Goal: Task Accomplishment & Management: Manage account settings

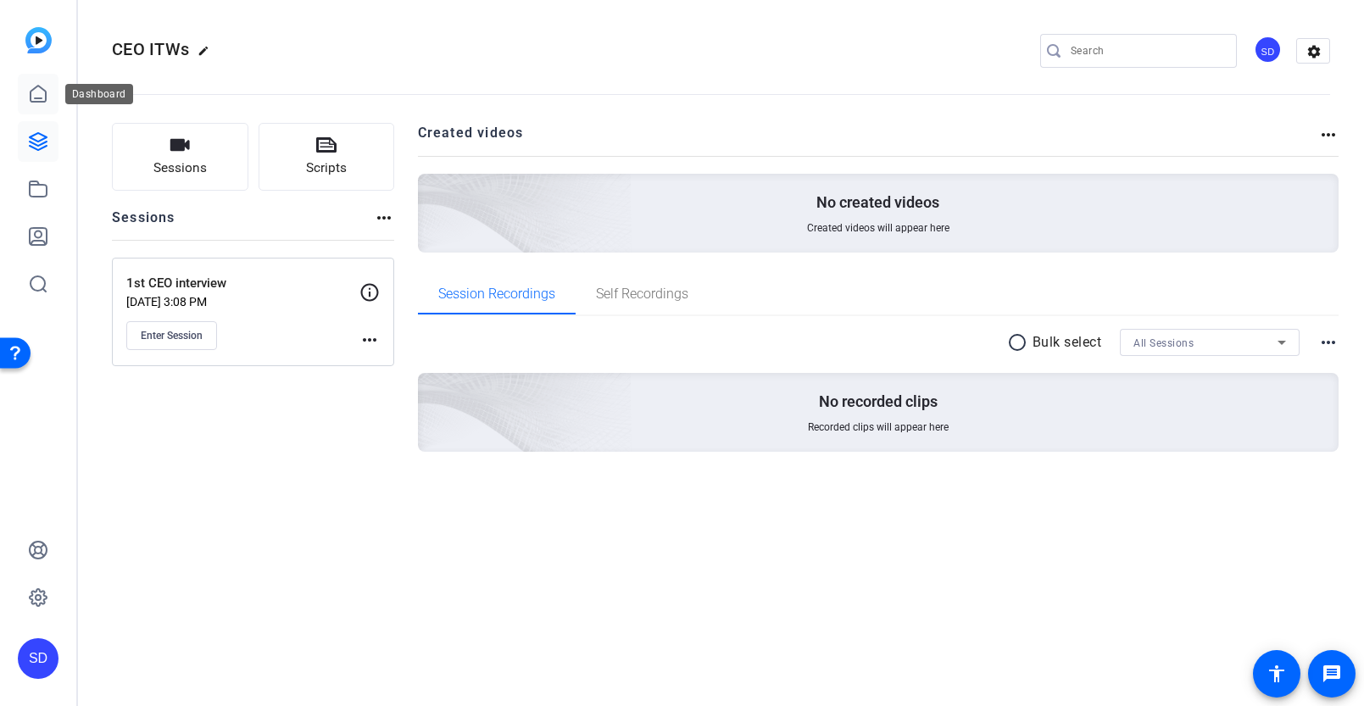
click at [37, 92] on icon at bounding box center [38, 94] width 20 height 20
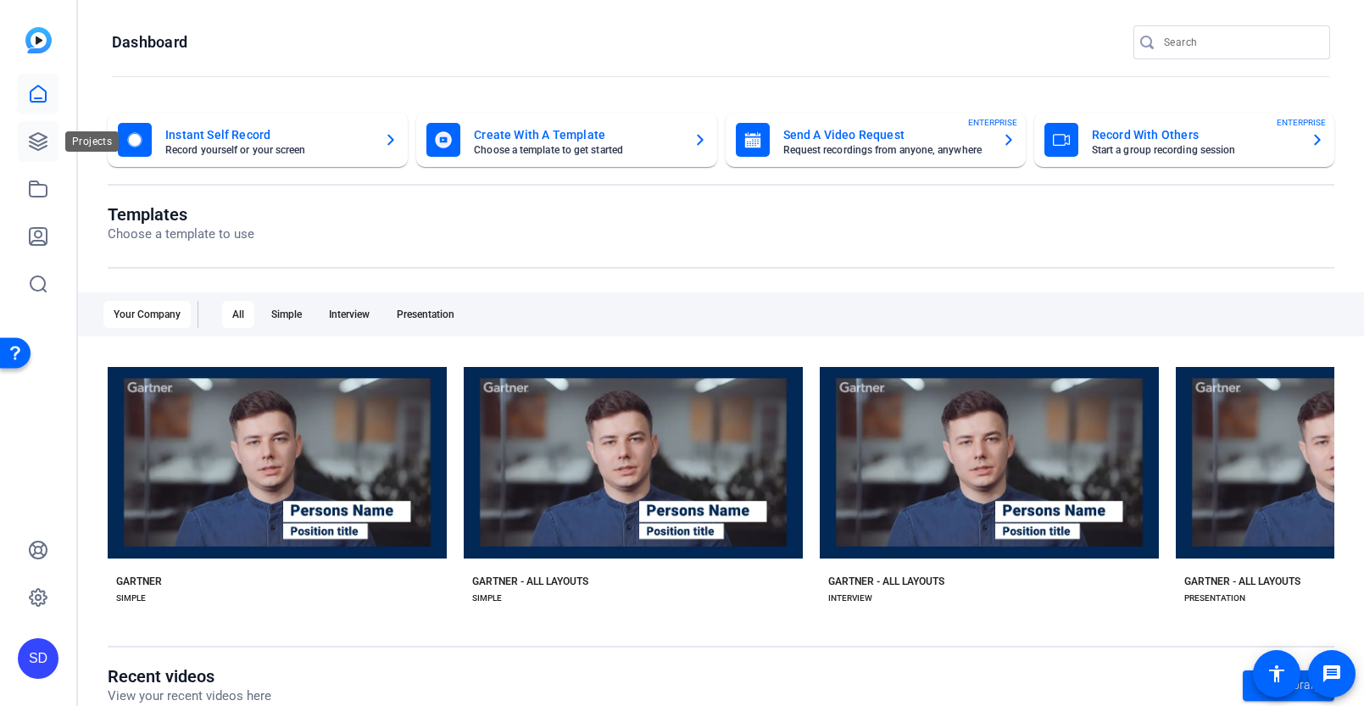
click at [42, 145] on icon at bounding box center [38, 141] width 20 height 20
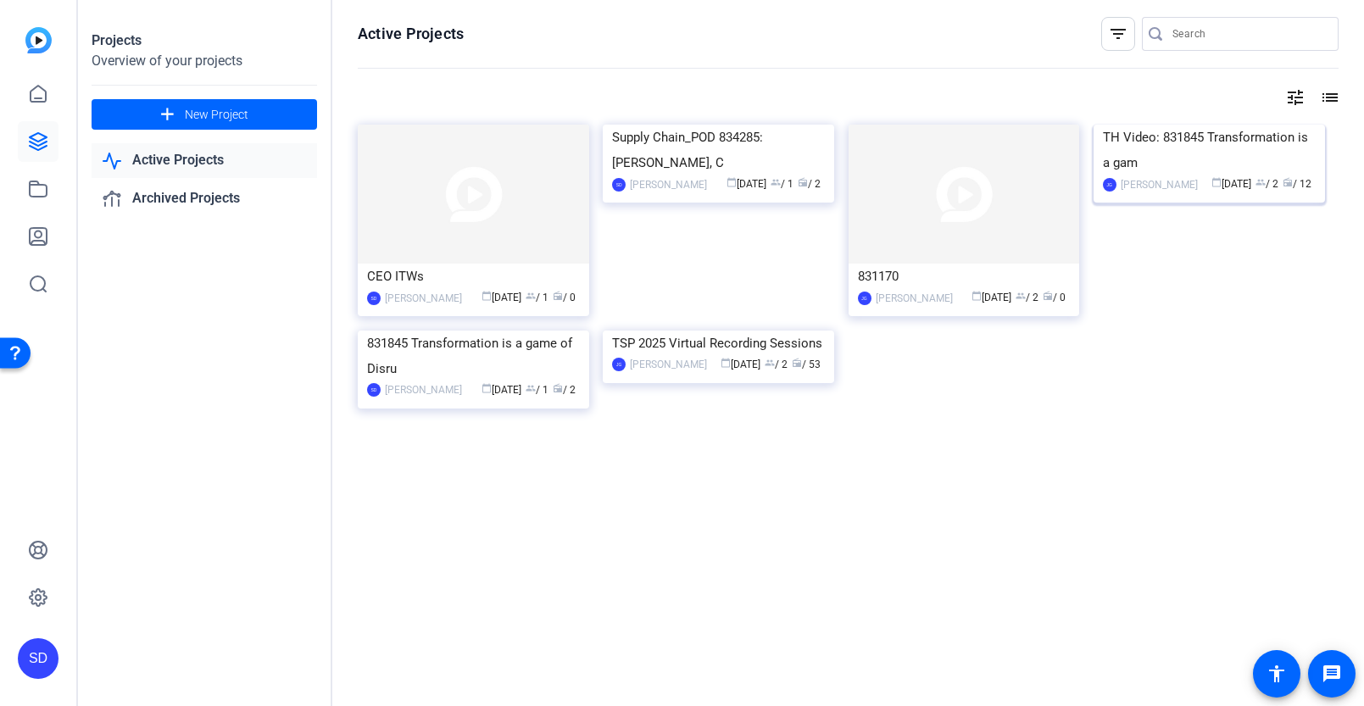
click at [1137, 175] on div "TH Video: 831845 Transformation is a gam" at bounding box center [1209, 150] width 213 height 51
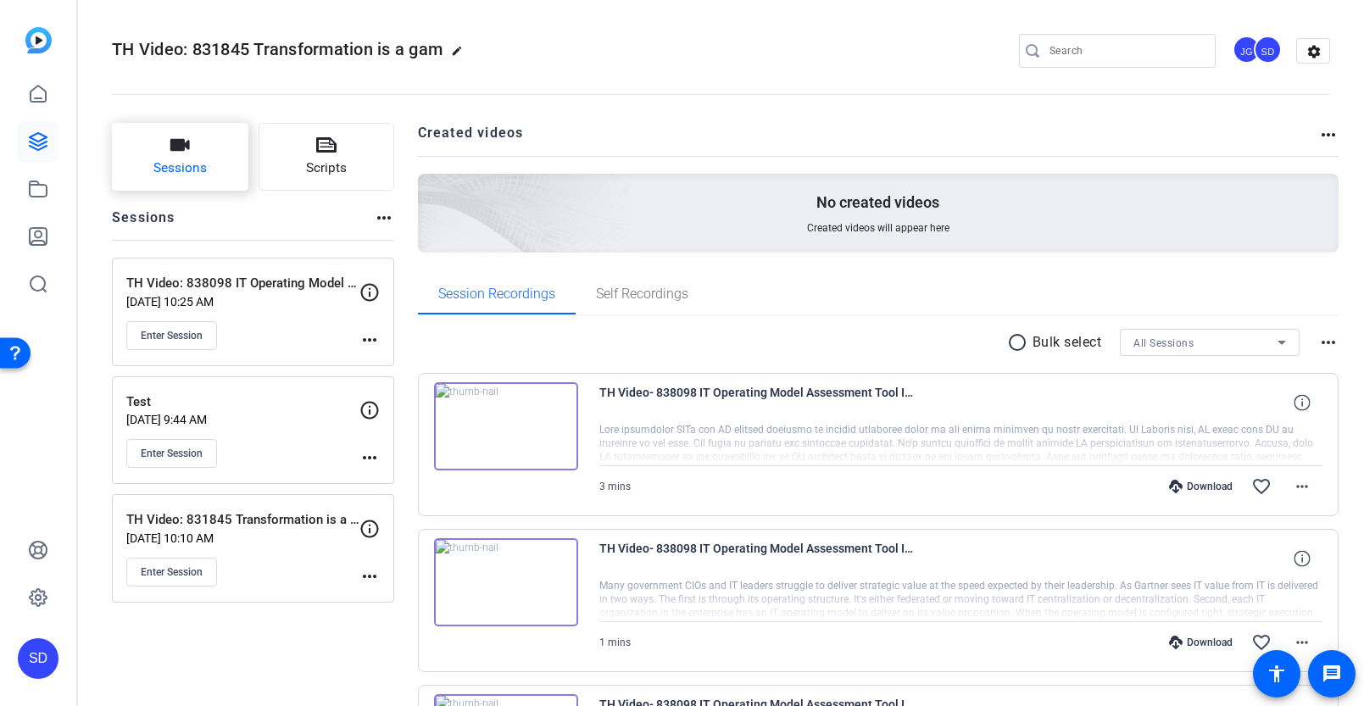
click at [197, 156] on button "Sessions" at bounding box center [180, 157] width 136 height 68
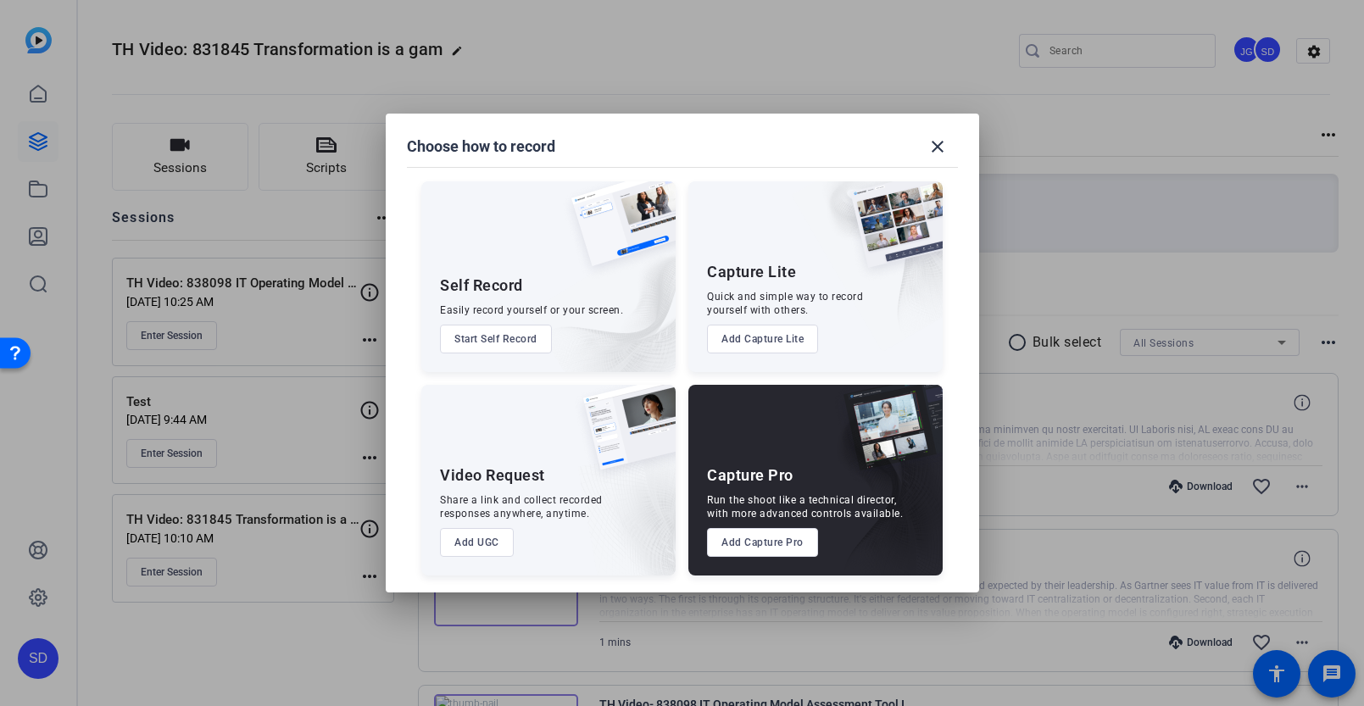
click at [798, 465] on div "Capture Pro Run the shoot like a technical director, with more advanced control…" at bounding box center [815, 480] width 254 height 191
click at [787, 554] on button "Add Capture Pro" at bounding box center [762, 542] width 111 height 29
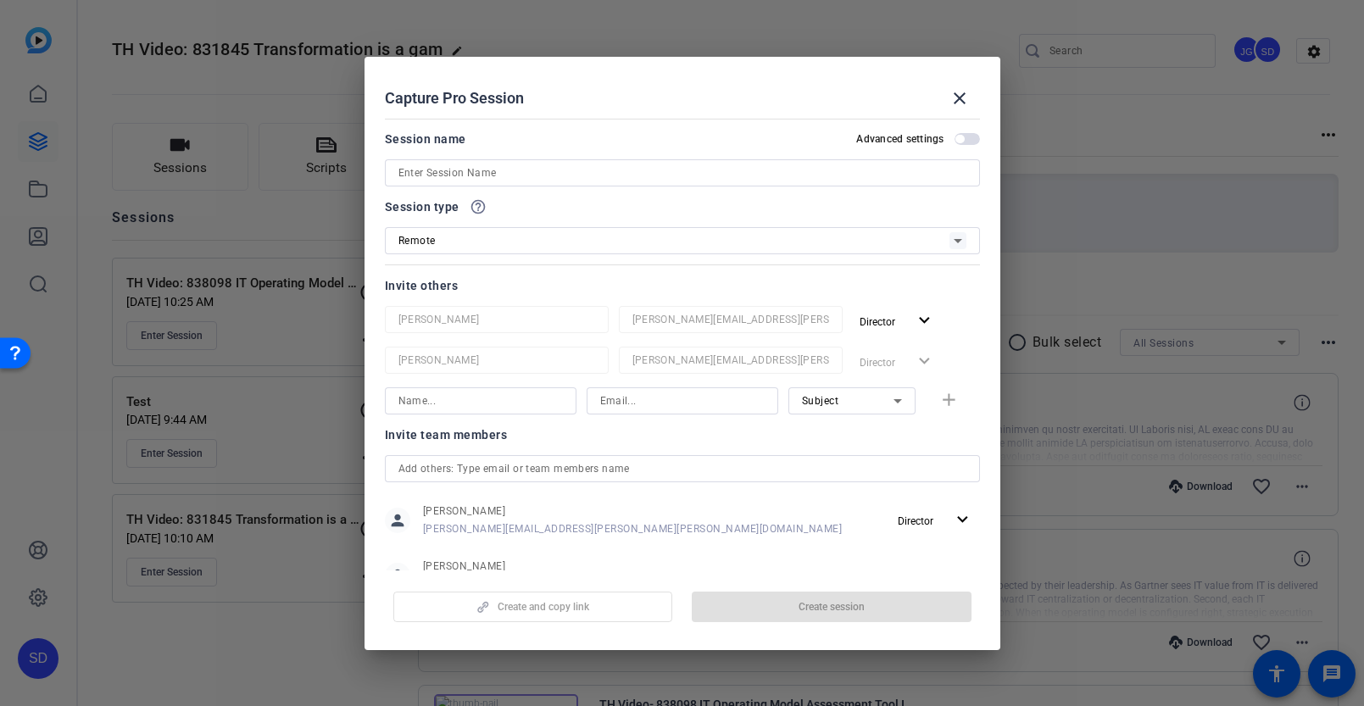
click at [552, 175] on input at bounding box center [682, 173] width 568 height 20
paste input "TH | Doc 836107"
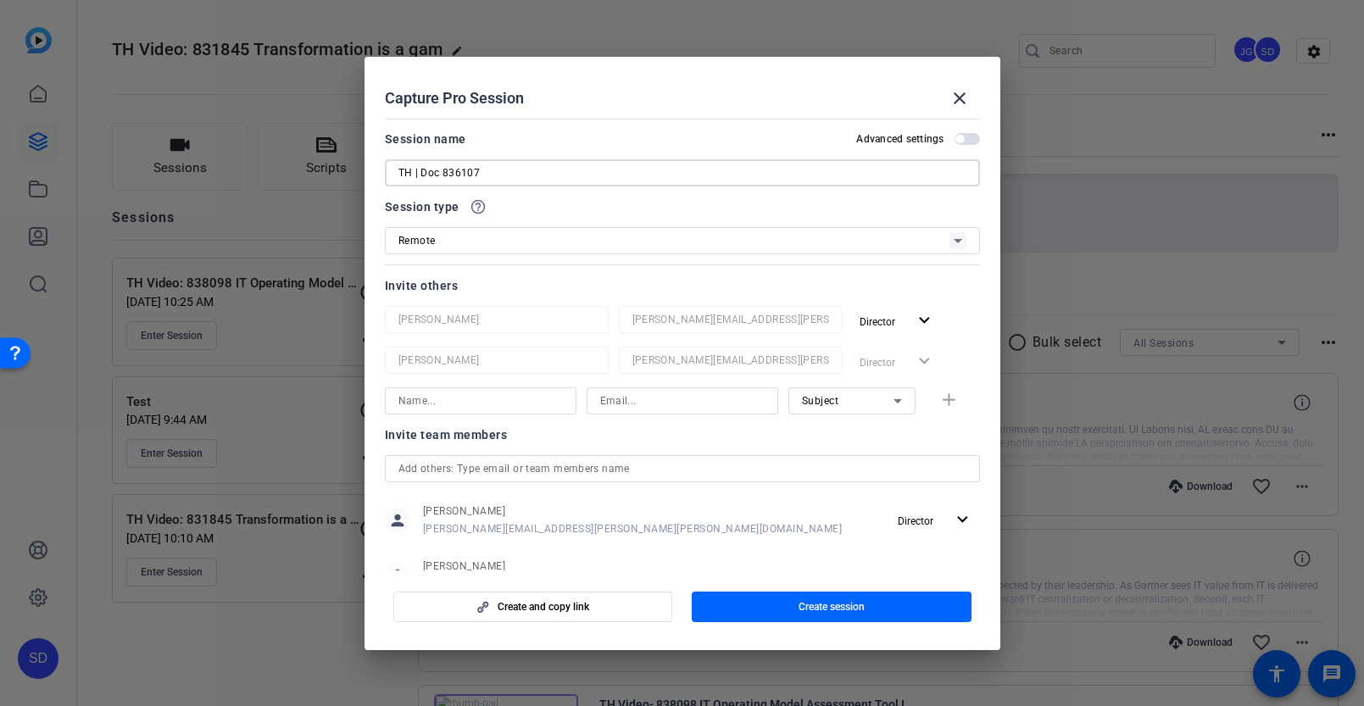
click at [465, 170] on input "TH | Doc 836107" at bounding box center [682, 173] width 568 height 20
click at [506, 172] on input "TH | Doc 836107" at bounding box center [682, 173] width 568 height 20
paste input "Baseline Your Budget With Gartner's IT Budget & Efficiency Benchmark"
click at [426, 171] on input "TH | Doc 836107 Baseline Your Budget With Gartner's IT Budget & Efficiency Benc…" at bounding box center [682, 173] width 568 height 20
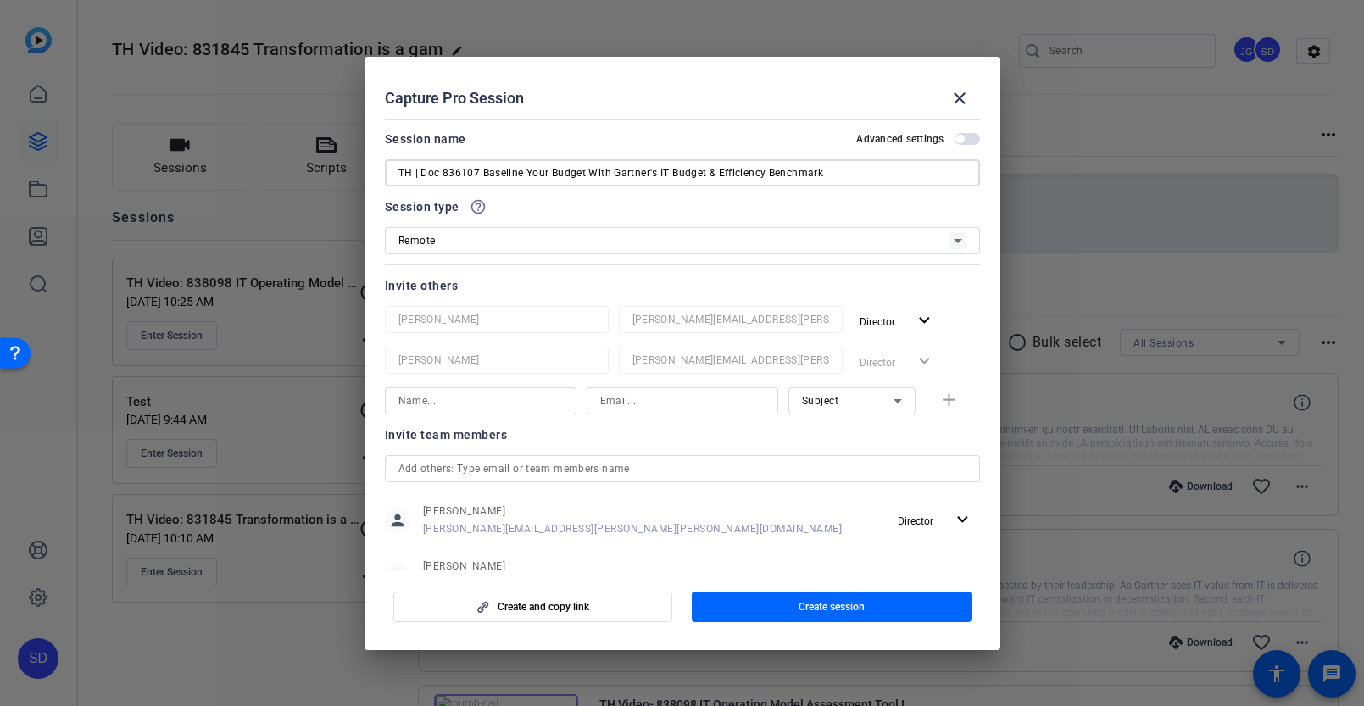
click at [426, 171] on input "TH | Doc 836107 Baseline Your Budget With Gartner's IT Budget & Efficiency Benc…" at bounding box center [682, 173] width 568 height 20
type input "TH | Video 836107 Baseline Your Budget With Gartner's IT Budget & Efficiency Be…"
click at [624, 402] on input at bounding box center [682, 401] width 164 height 20
paste input "cesar.lozada@gartner.com"
type input "cesar.lozada@gartner.com"
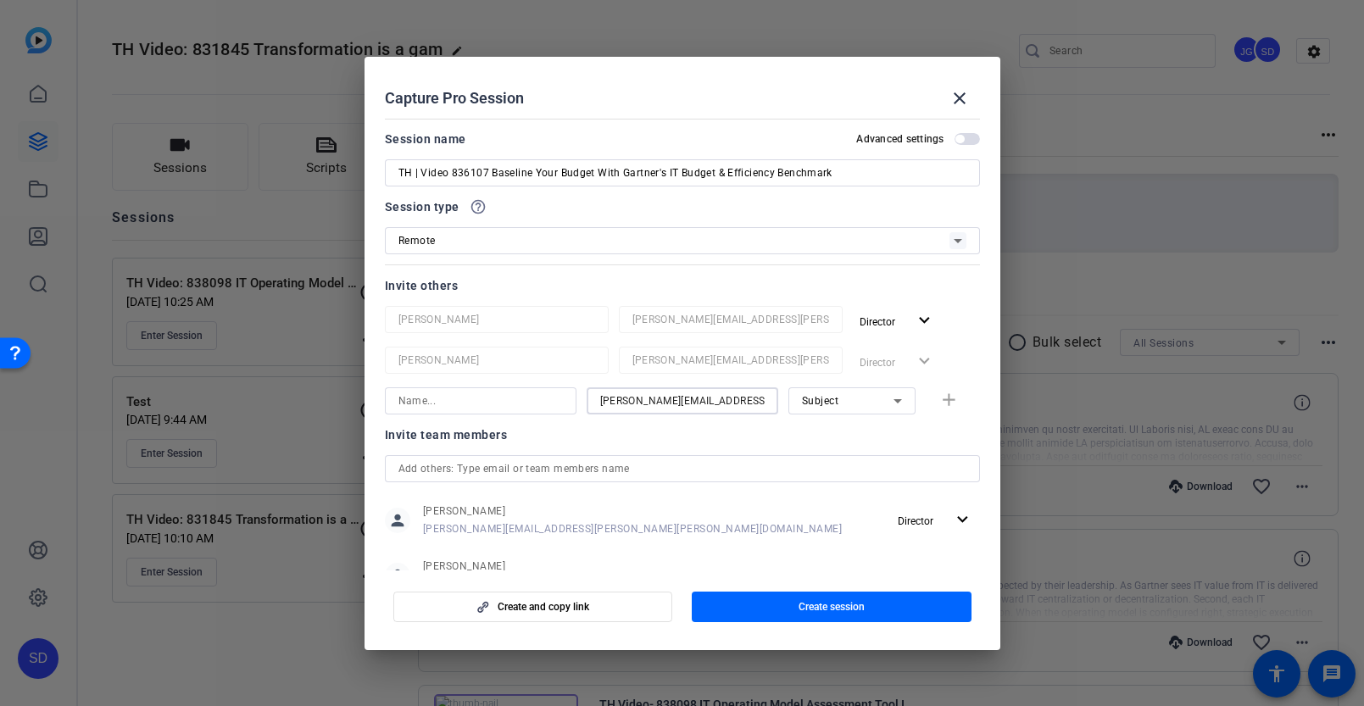
click at [500, 404] on input at bounding box center [480, 401] width 164 height 20
paste input "cesar.lozada@gartner.com"
type input "c"
type input "Cesar Lozada"
click at [610, 595] on span "button" at bounding box center [533, 607] width 278 height 41
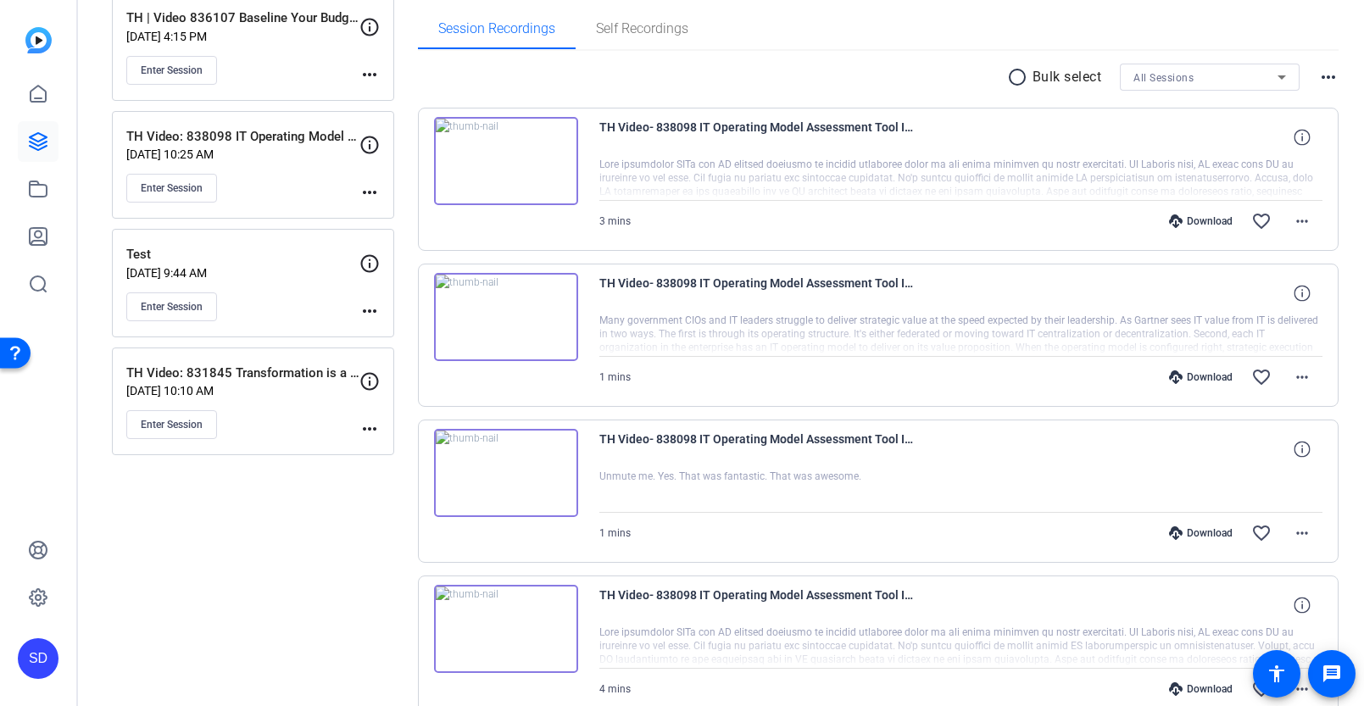
scroll to position [299, 0]
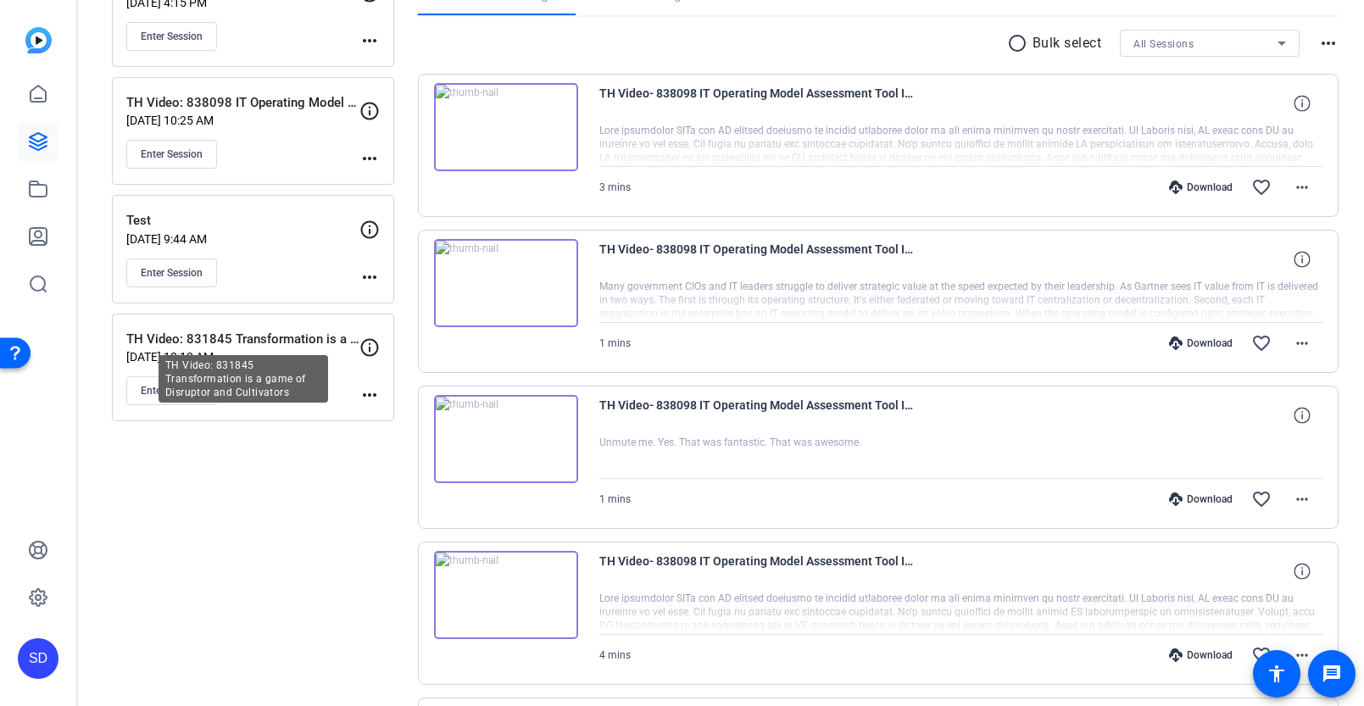
click at [239, 332] on p "TH Video: 831845 Transformation is a game of Disruptor and Cultivators" at bounding box center [242, 339] width 233 height 19
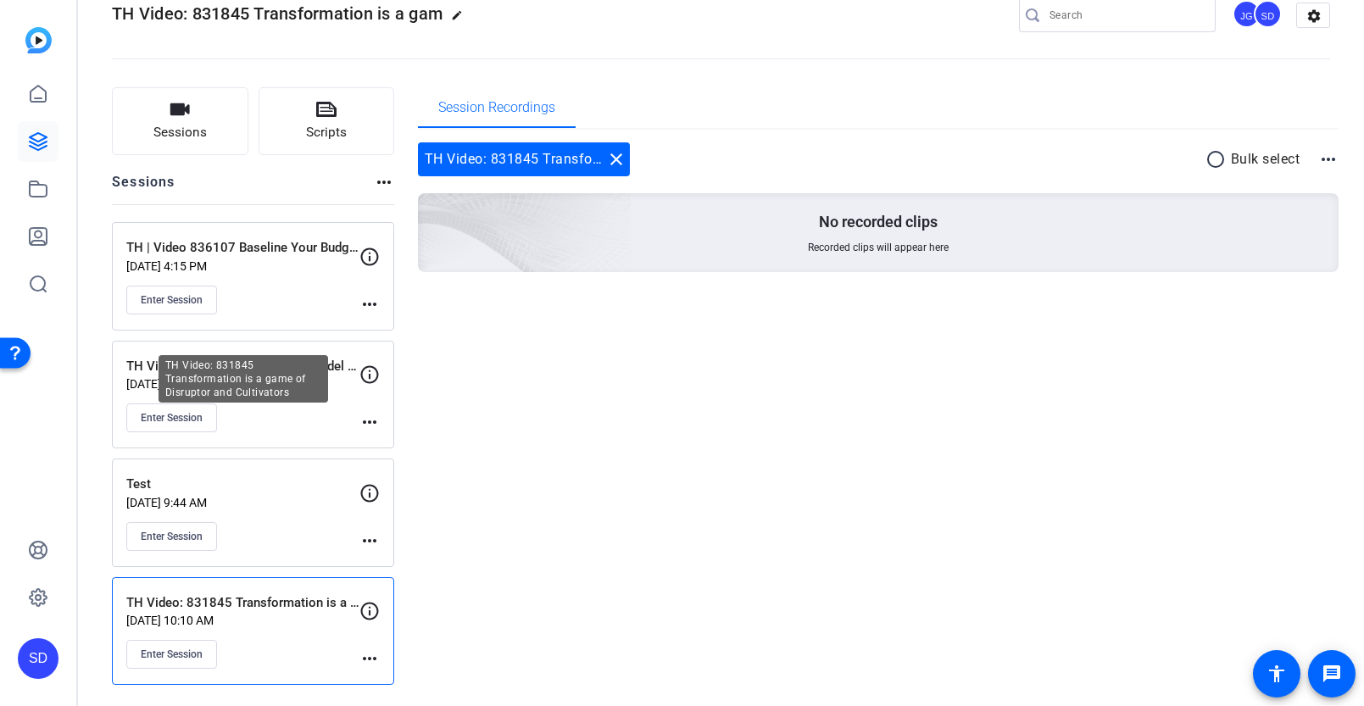
scroll to position [36, 0]
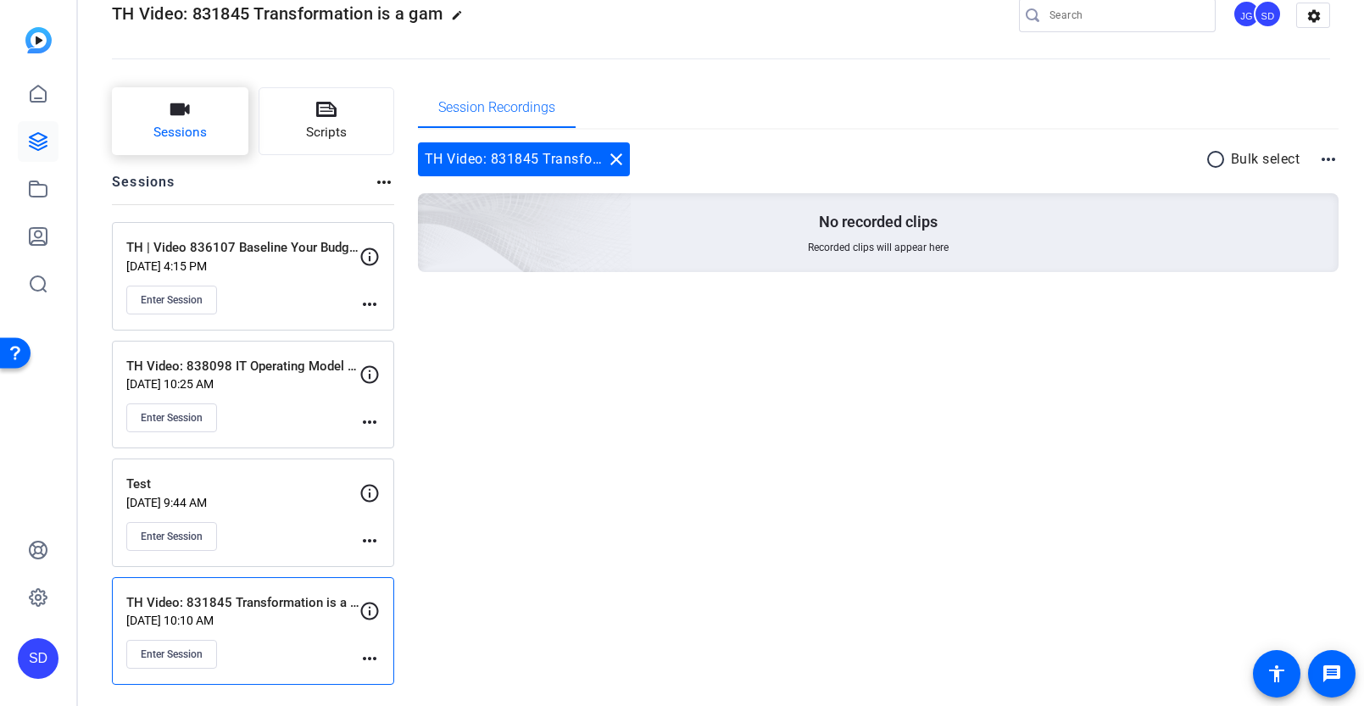
click at [203, 128] on span "Sessions" at bounding box center [179, 132] width 53 height 19
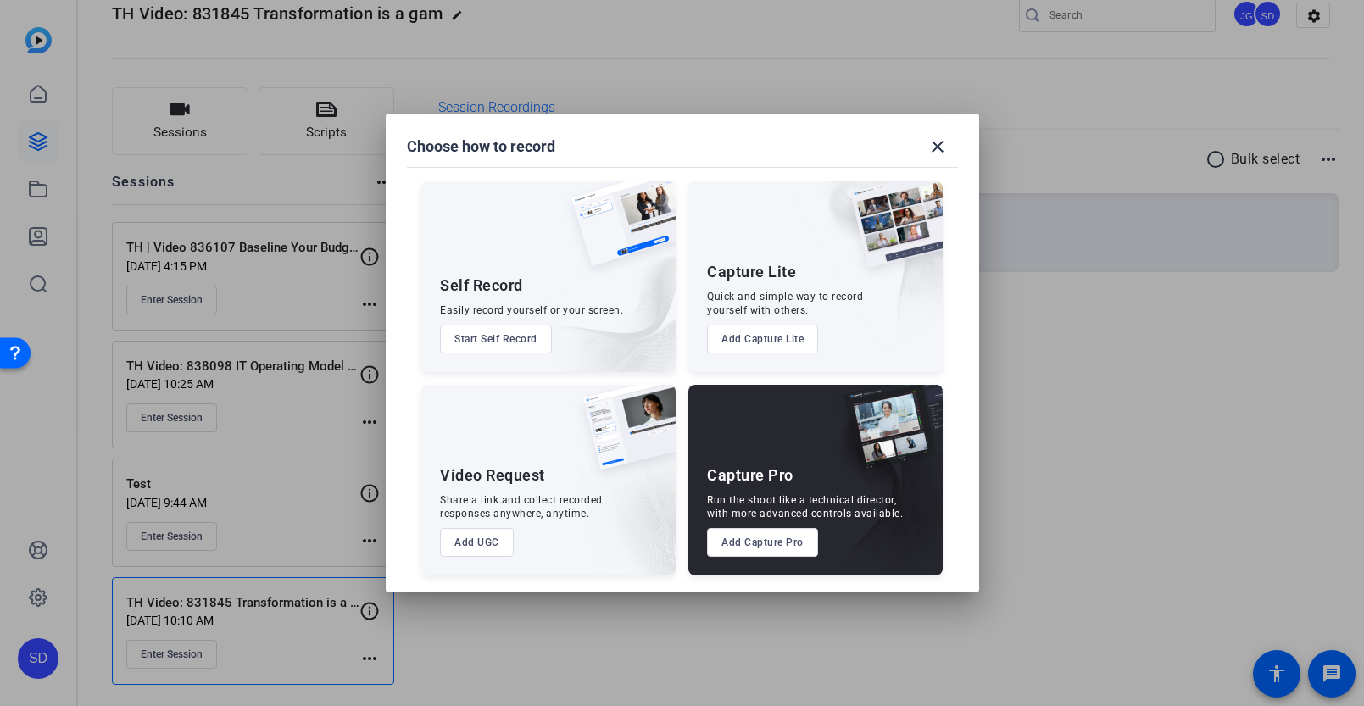
click at [542, 86] on div at bounding box center [682, 353] width 1364 height 706
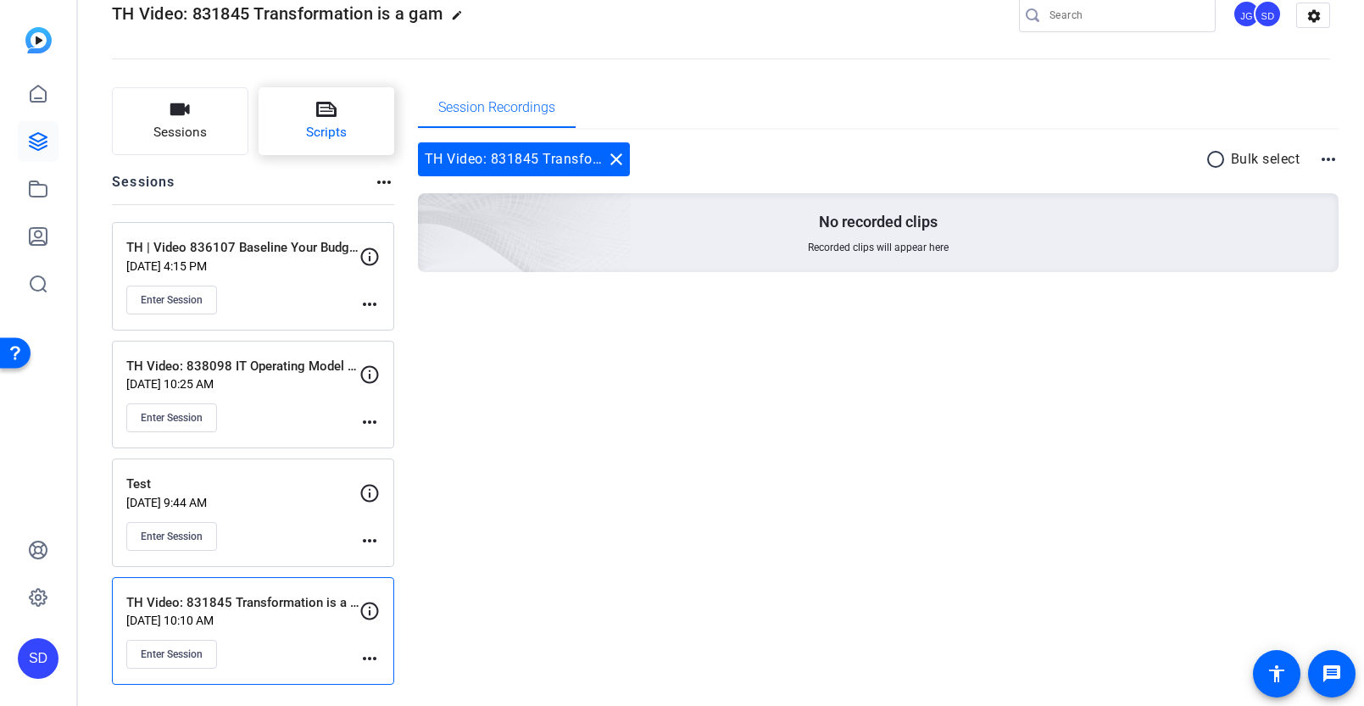
click at [294, 132] on button "Scripts" at bounding box center [327, 121] width 136 height 68
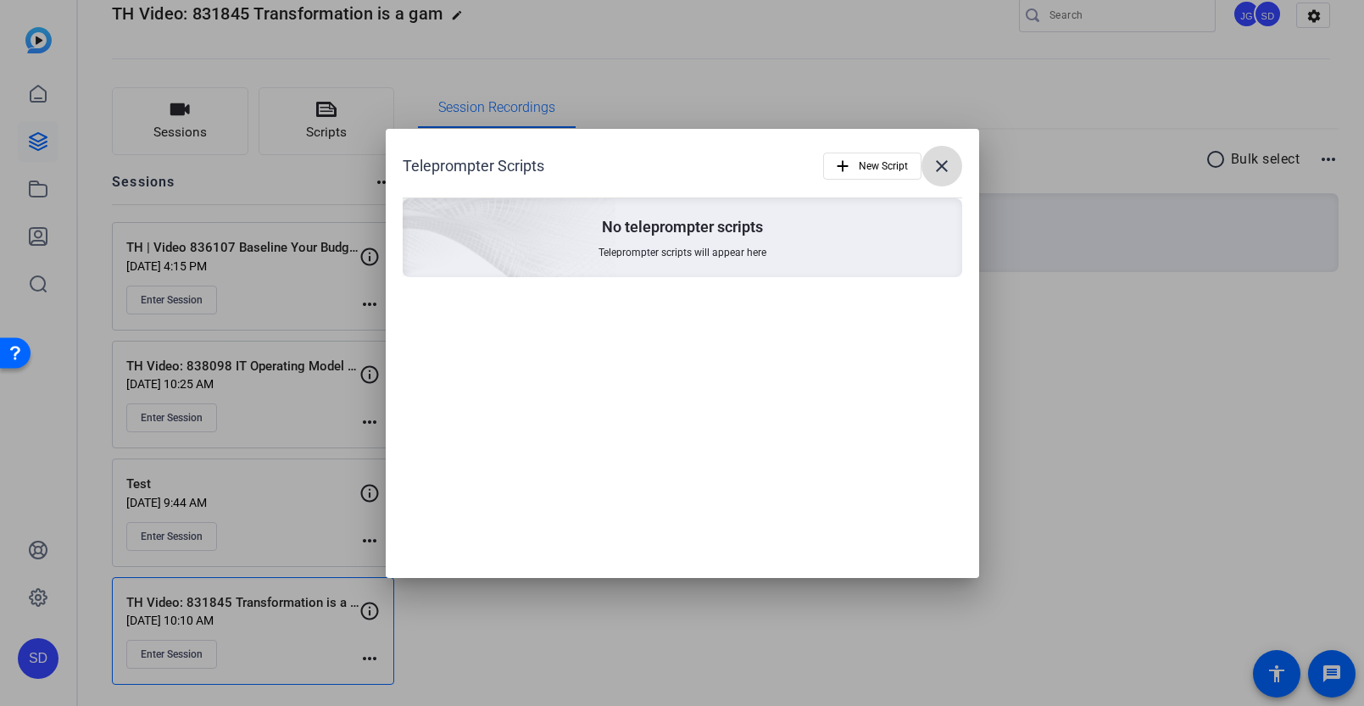
click at [939, 164] on mat-icon "close" at bounding box center [942, 166] width 20 height 20
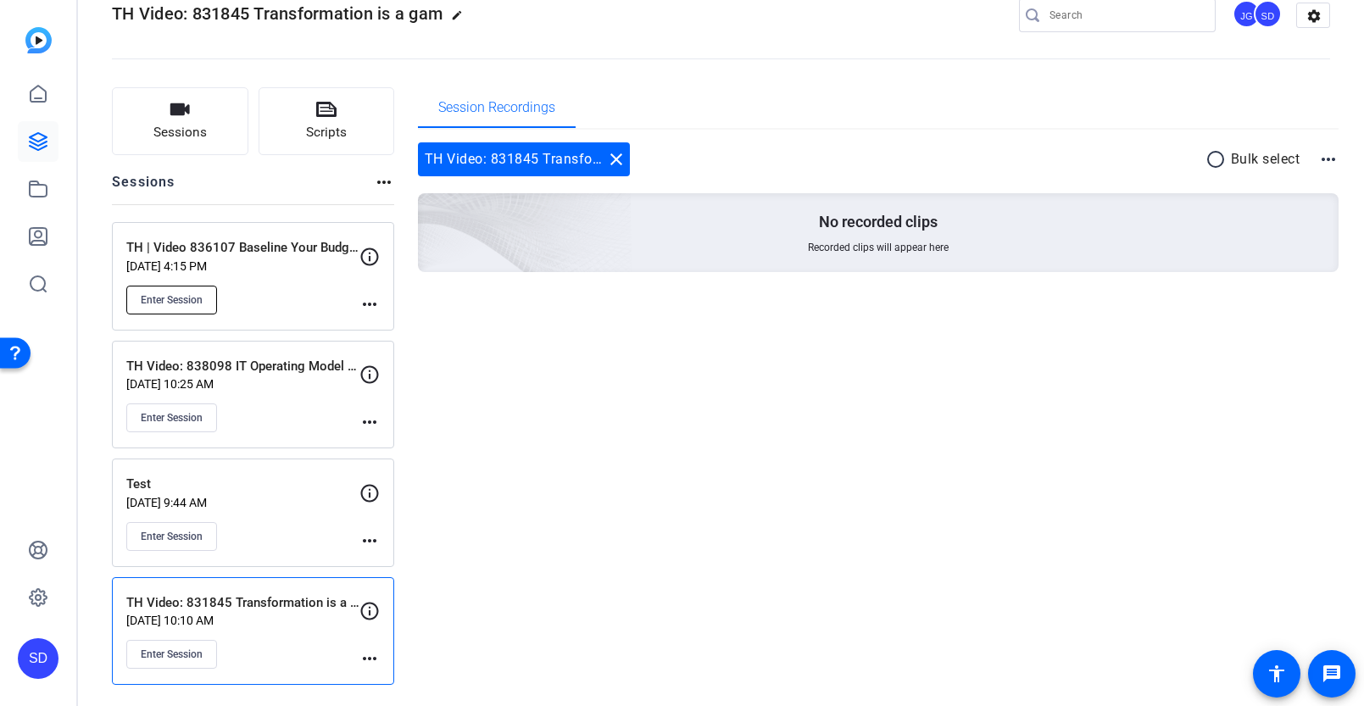
click at [187, 302] on span "Enter Session" at bounding box center [172, 300] width 62 height 14
click at [1297, 15] on mat-icon "settings" at bounding box center [1314, 15] width 34 height 25
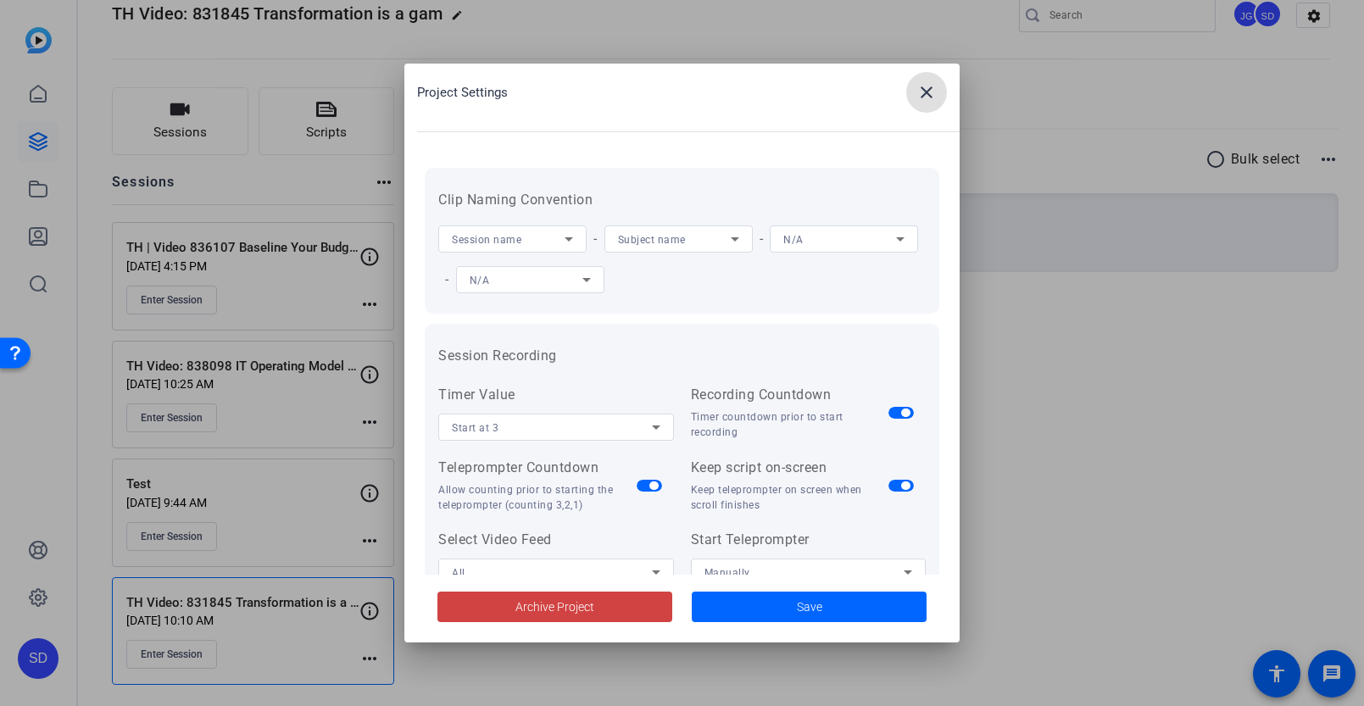
click at [927, 90] on mat-icon "close" at bounding box center [926, 92] width 20 height 20
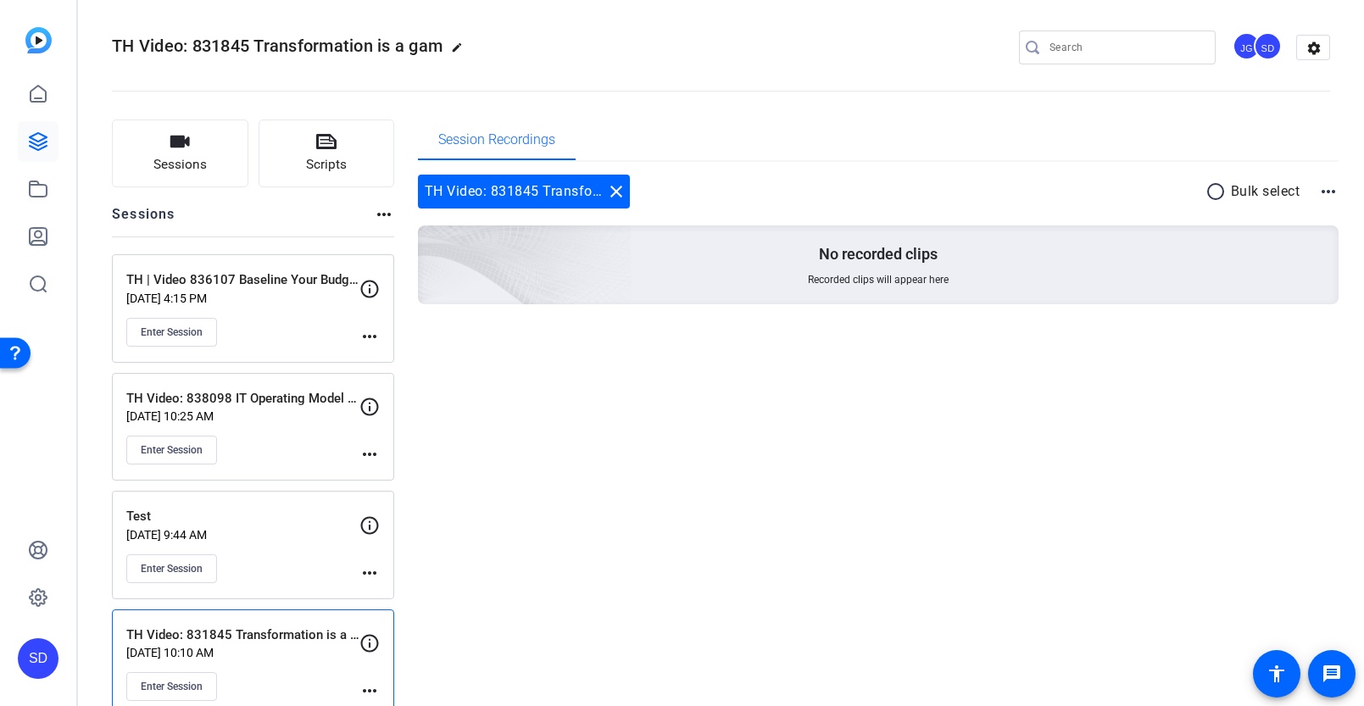
scroll to position [0, 0]
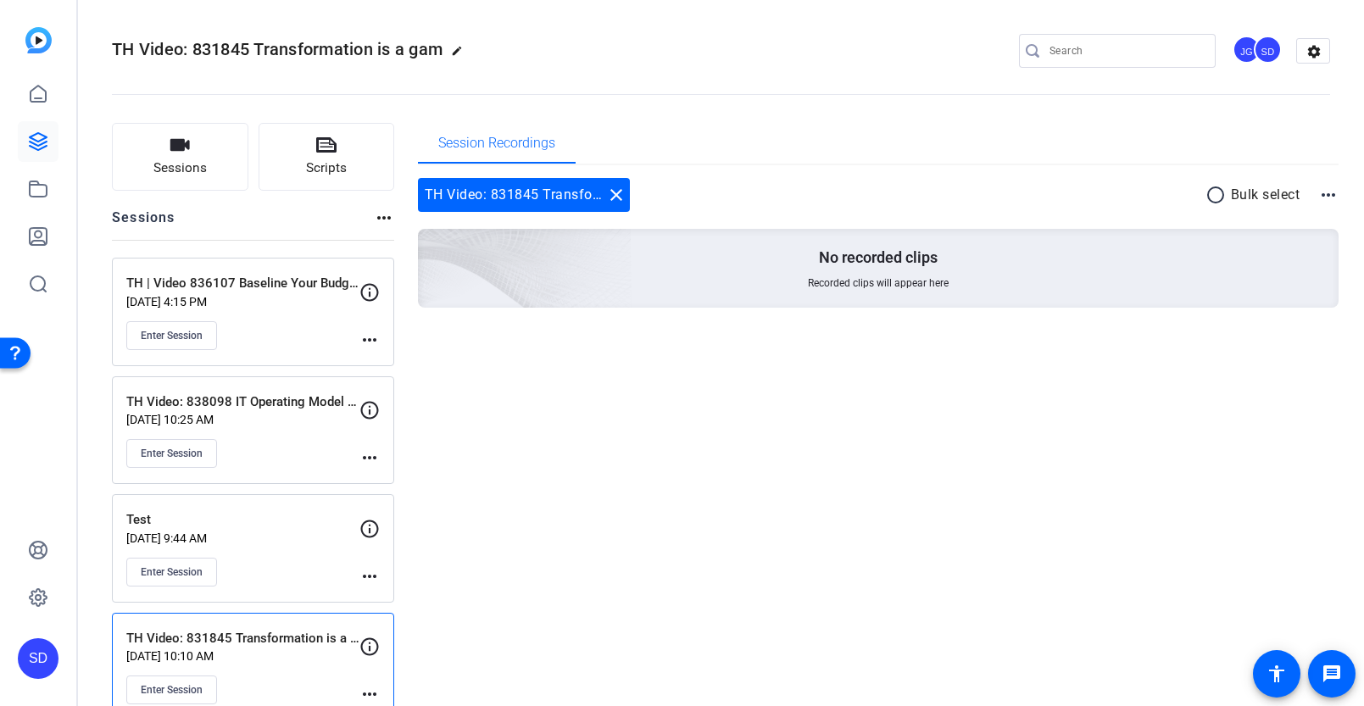
click at [39, 646] on div "SD" at bounding box center [38, 658] width 41 height 41
click at [228, 644] on mat-icon "logout" at bounding box center [223, 644] width 20 height 20
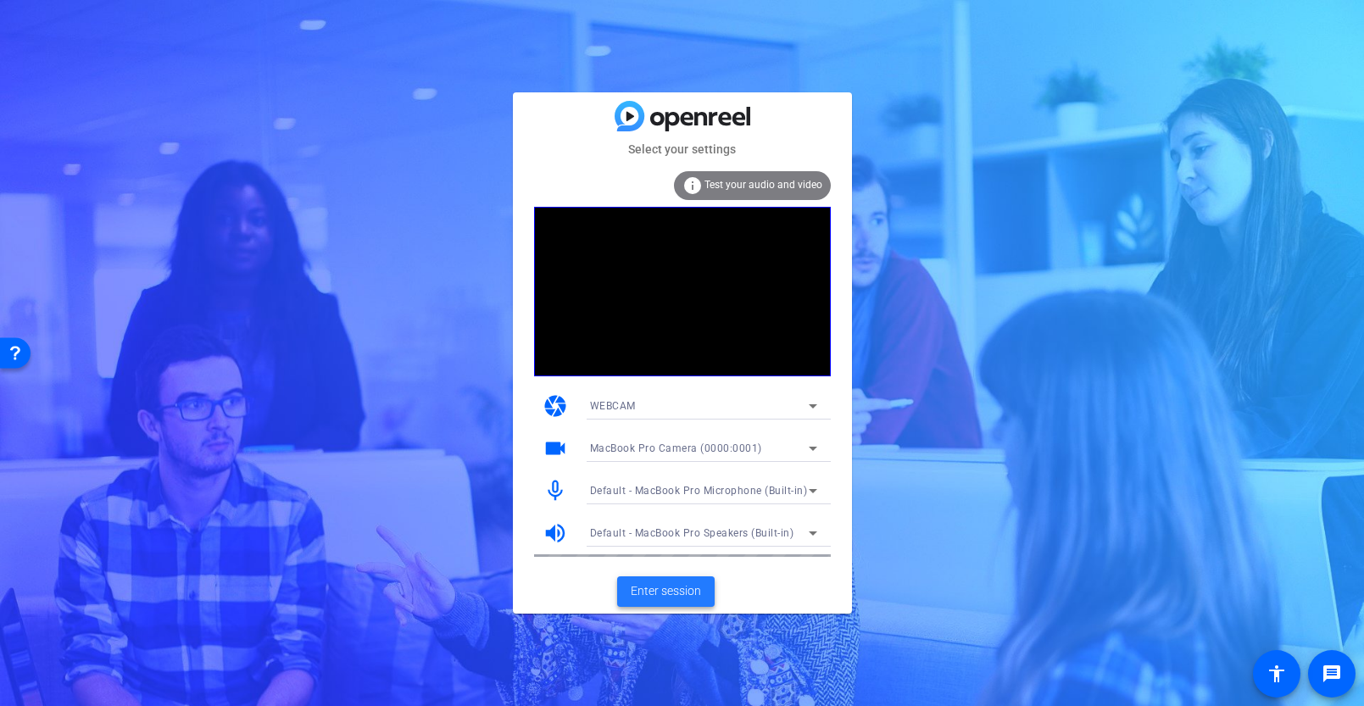
click at [680, 589] on span "Enter session" at bounding box center [666, 591] width 70 height 18
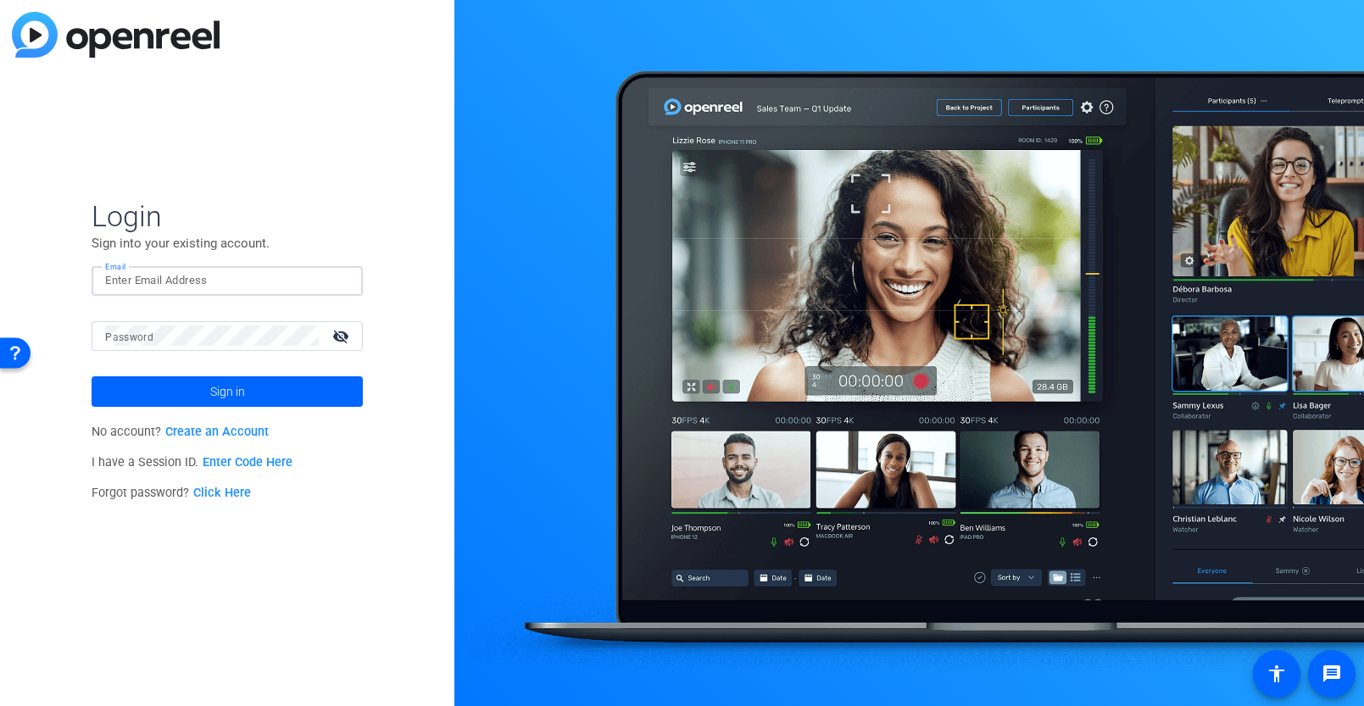
click at [243, 285] on input "Email" at bounding box center [227, 280] width 244 height 20
type input "sebastian.demarco@gartner.com"
click at [92, 376] on button "Sign in" at bounding box center [227, 391] width 271 height 31
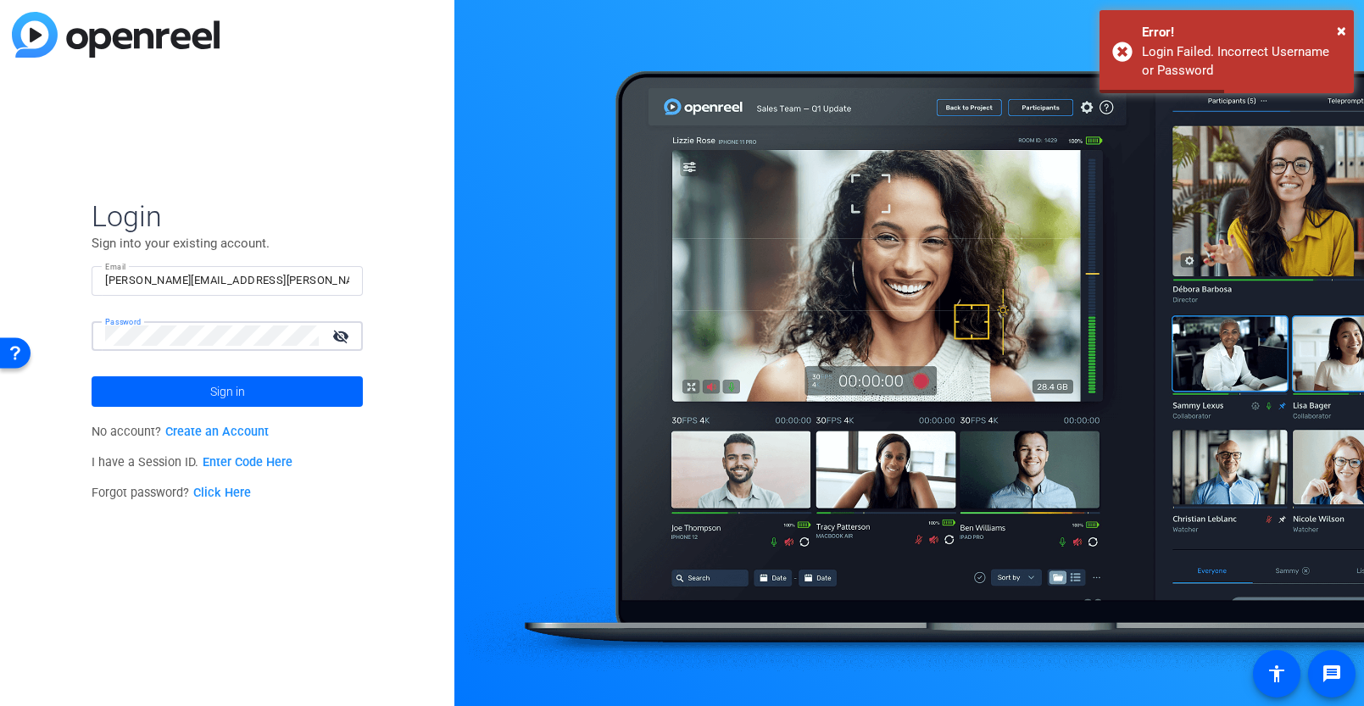
click at [344, 337] on mat-icon "visibility_off" at bounding box center [342, 336] width 41 height 25
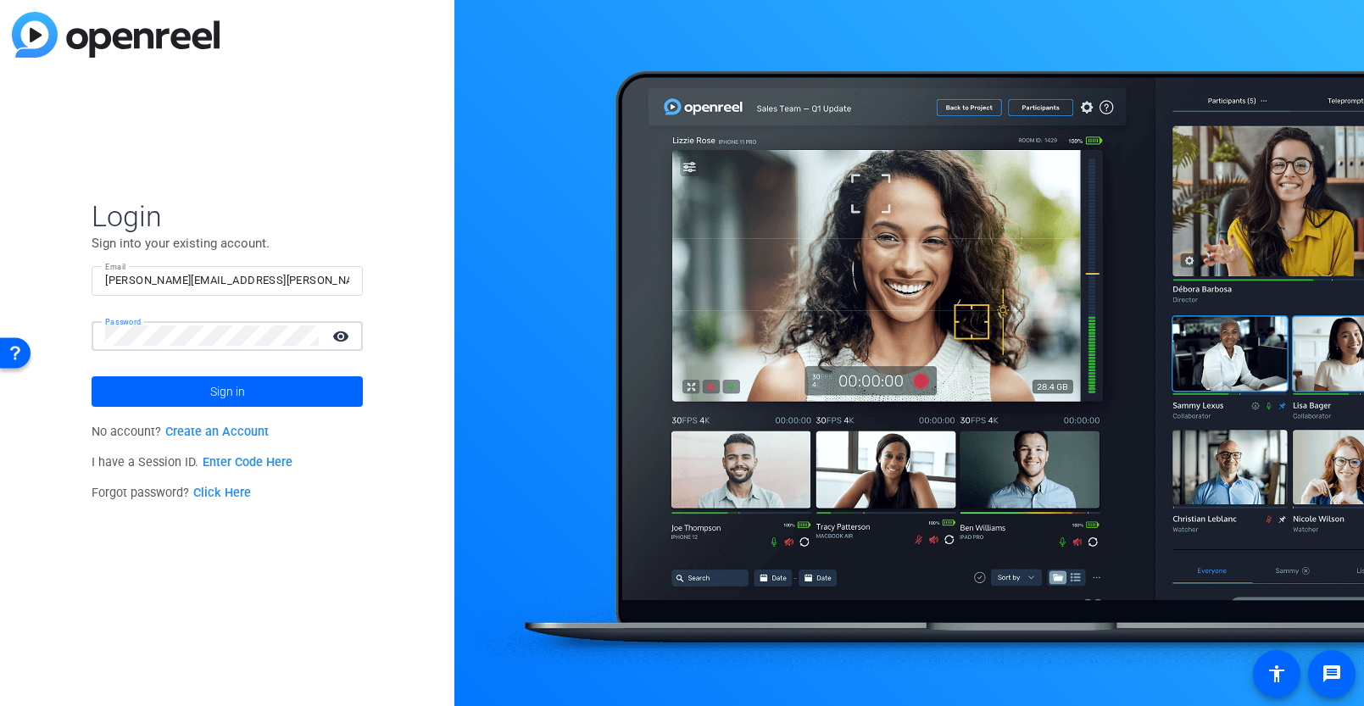
click at [92, 376] on button "Sign in" at bounding box center [227, 391] width 271 height 31
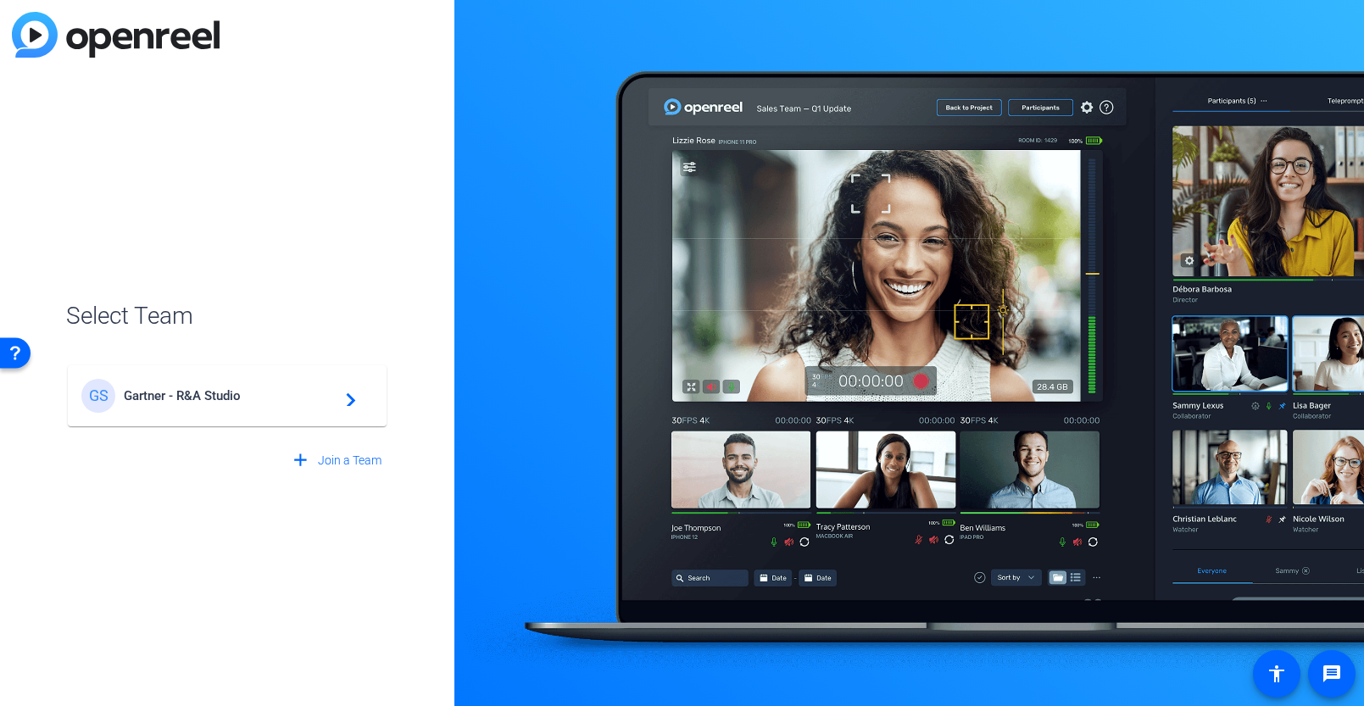
click at [257, 406] on div "GS Gartner - R&A Studio navigate_next" at bounding box center [227, 396] width 292 height 34
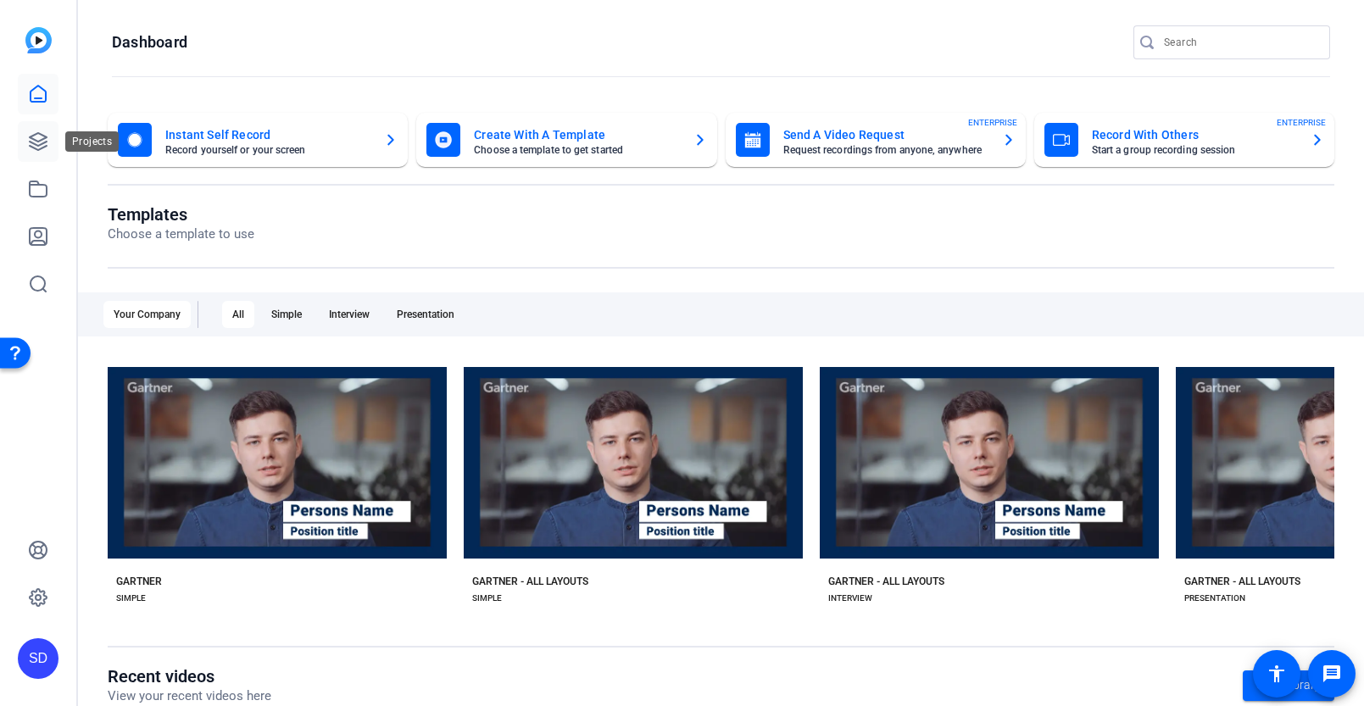
click at [32, 148] on icon at bounding box center [38, 141] width 20 height 20
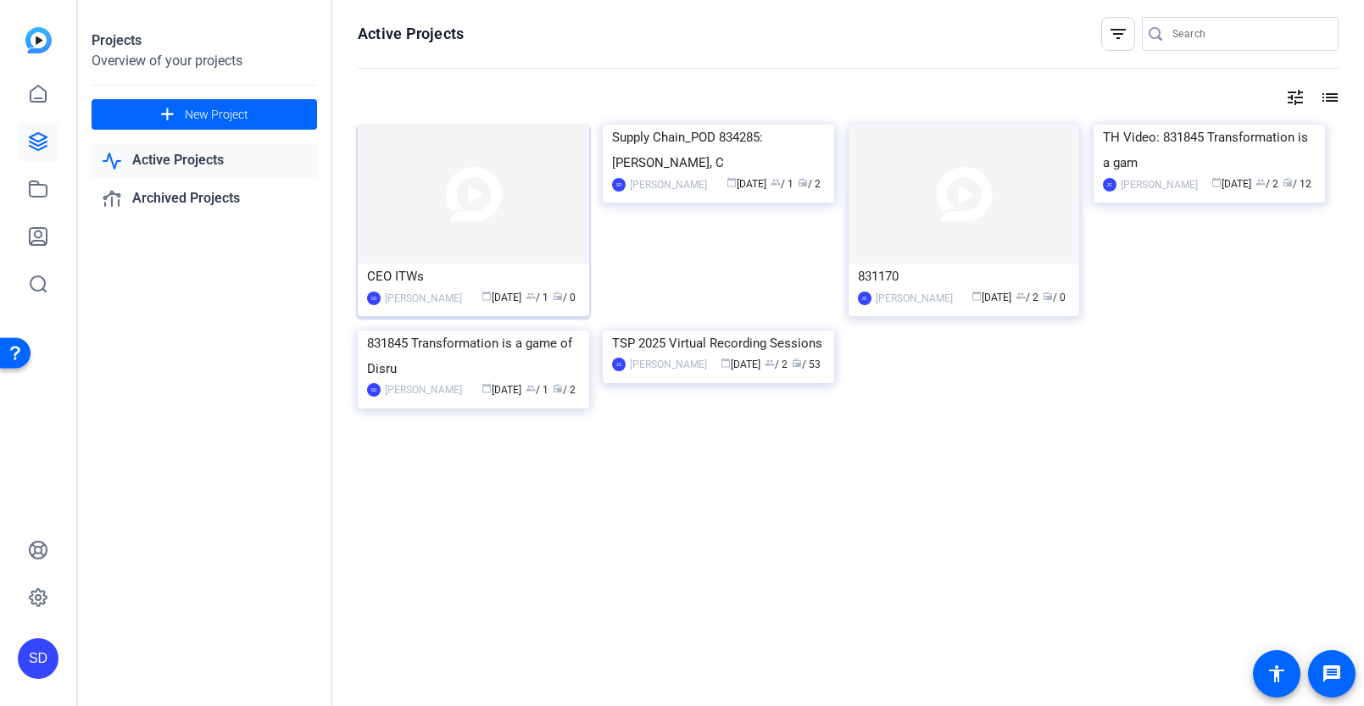
click at [468, 251] on img at bounding box center [473, 194] width 231 height 139
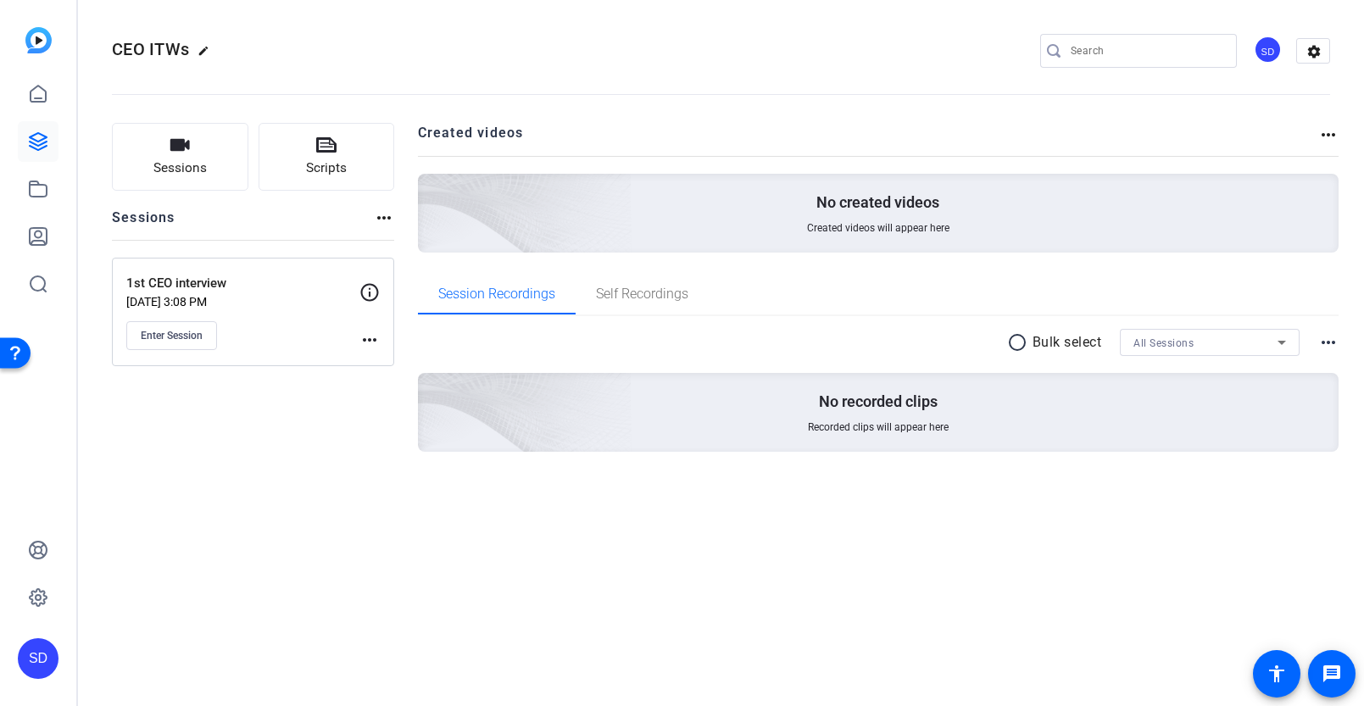
click at [369, 339] on mat-icon "more_horiz" at bounding box center [369, 340] width 20 height 20
click at [384, 365] on span "Edit Session" at bounding box center [411, 364] width 77 height 20
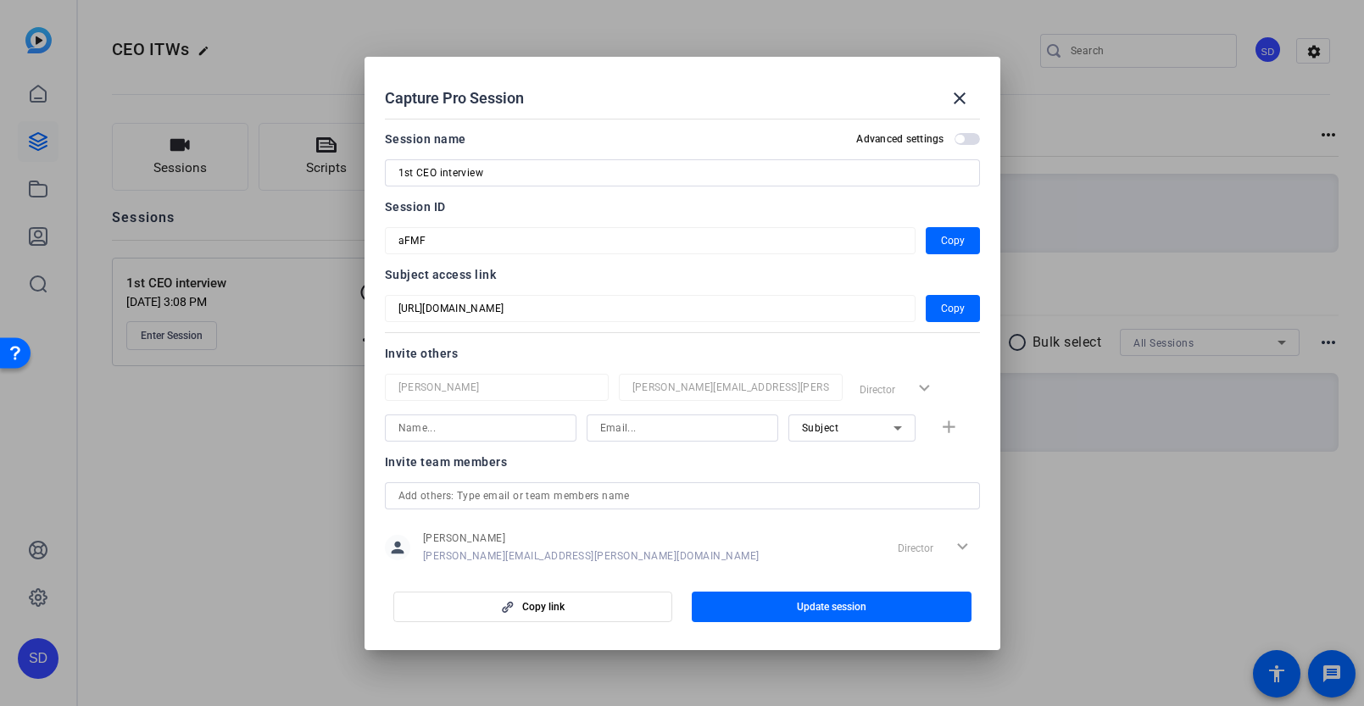
click at [527, 175] on input "1st CEO interview" at bounding box center [682, 173] width 568 height 20
paste input "[PERSON_NAME] CEO I"
type input "[PERSON_NAME] CEO Interview"
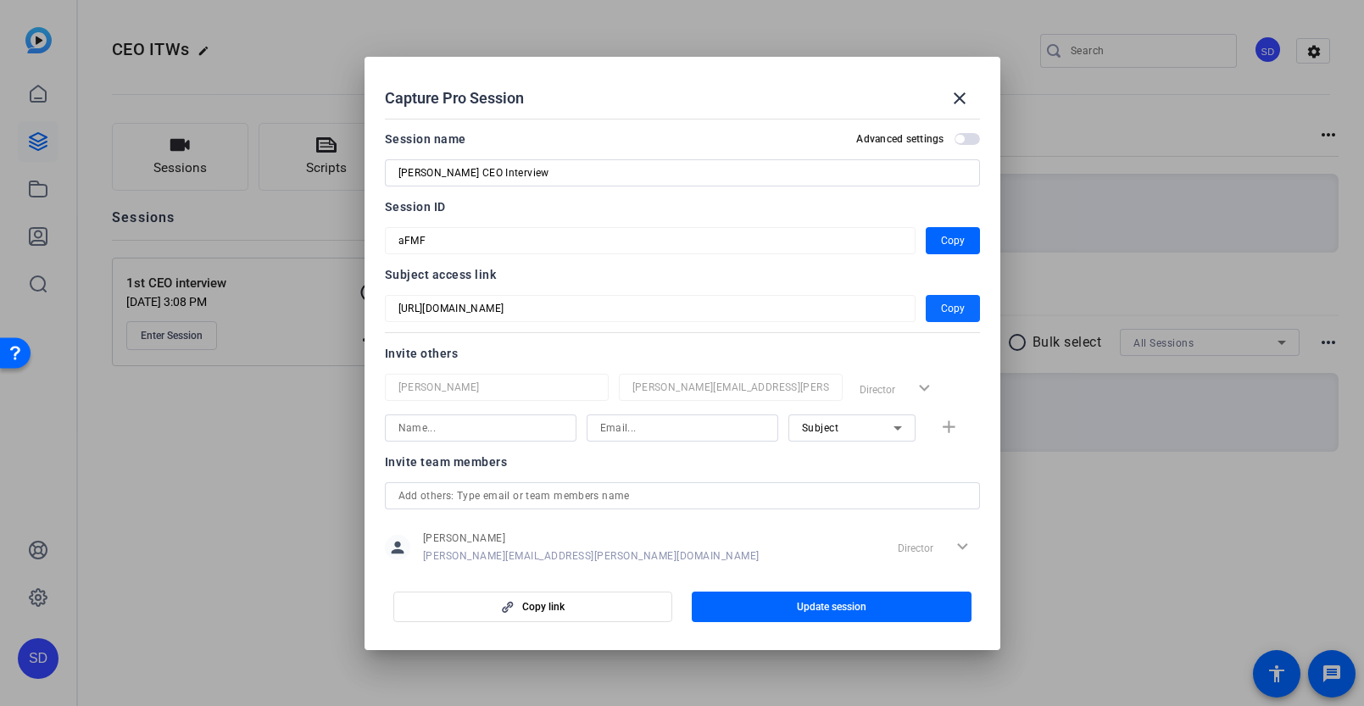
click at [952, 313] on span "Copy" at bounding box center [953, 308] width 24 height 20
click at [827, 604] on span "Update session" at bounding box center [832, 607] width 70 height 14
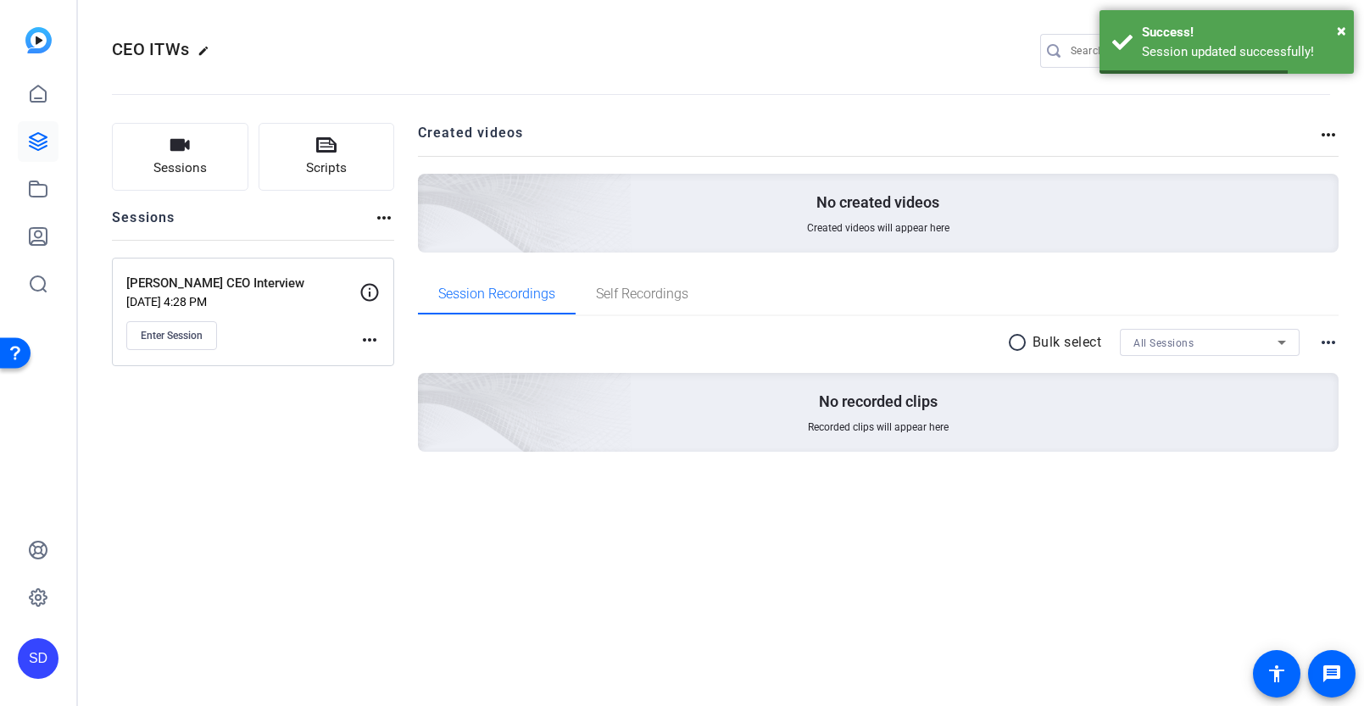
click at [369, 340] on mat-icon "more_horiz" at bounding box center [369, 340] width 20 height 20
click at [377, 356] on span "Edit Session" at bounding box center [411, 364] width 77 height 20
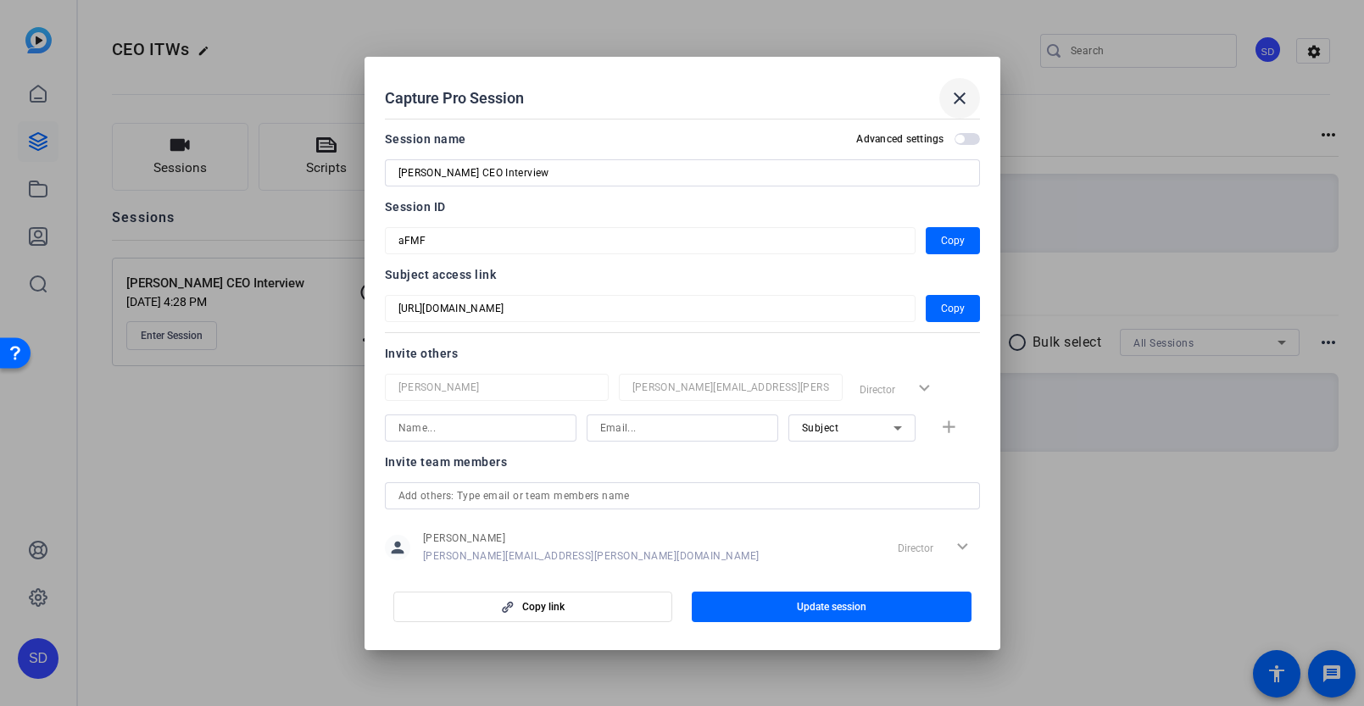
click at [955, 102] on mat-icon "close" at bounding box center [960, 98] width 20 height 20
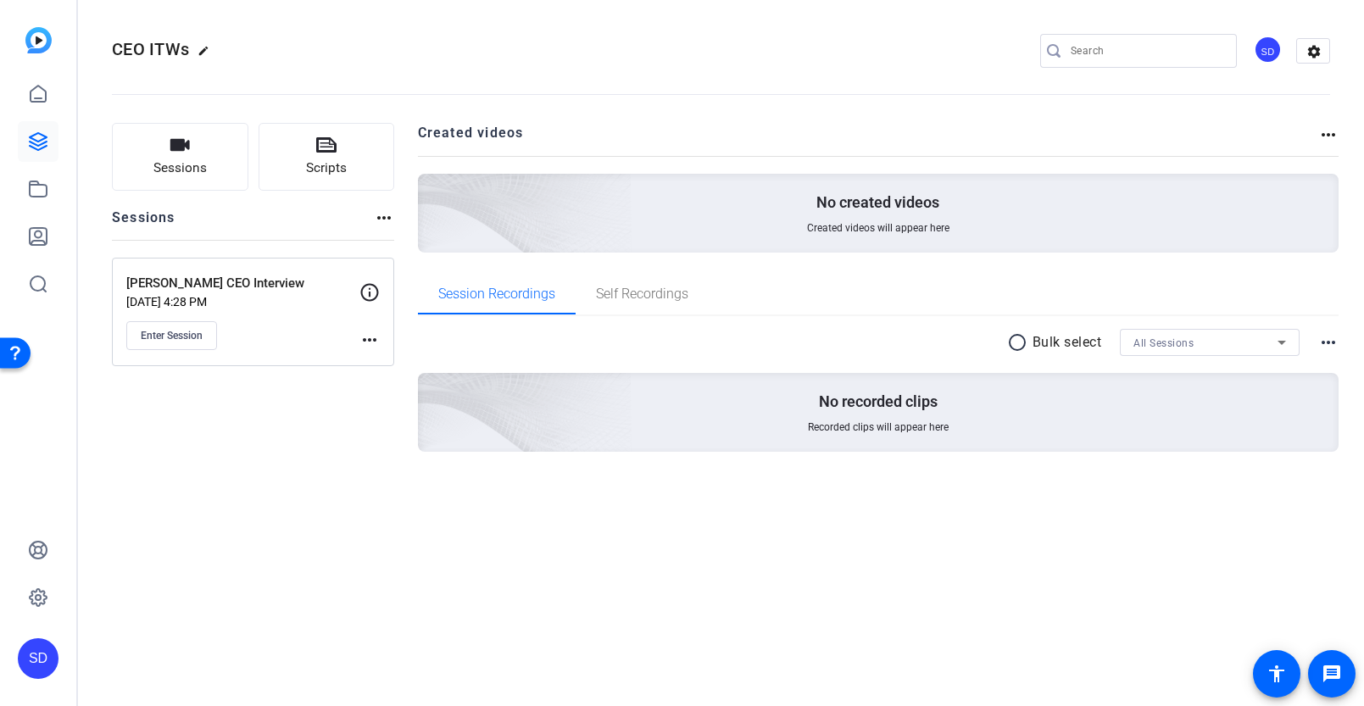
click at [186, 282] on p "[PERSON_NAME] CEO Interview" at bounding box center [242, 283] width 233 height 19
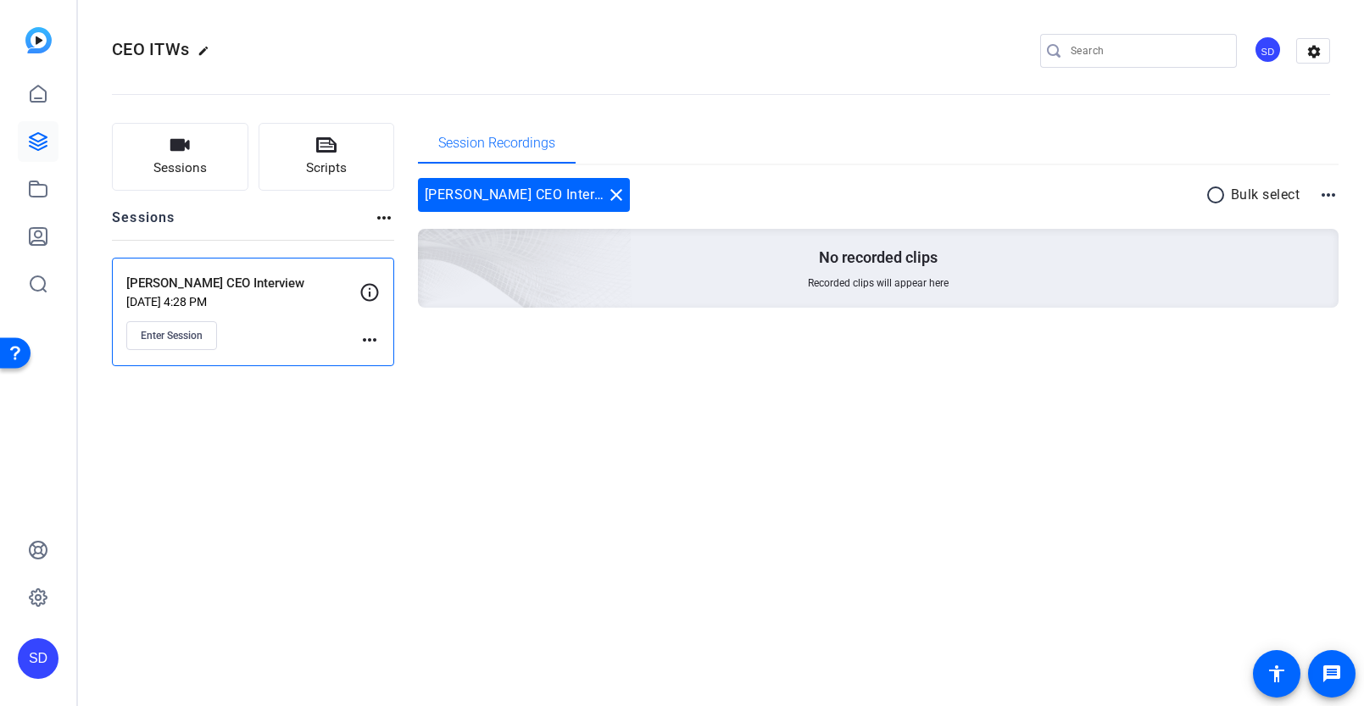
click at [373, 344] on mat-icon "more_horiz" at bounding box center [369, 340] width 20 height 20
click at [399, 354] on span "Edit Session" at bounding box center [411, 364] width 77 height 20
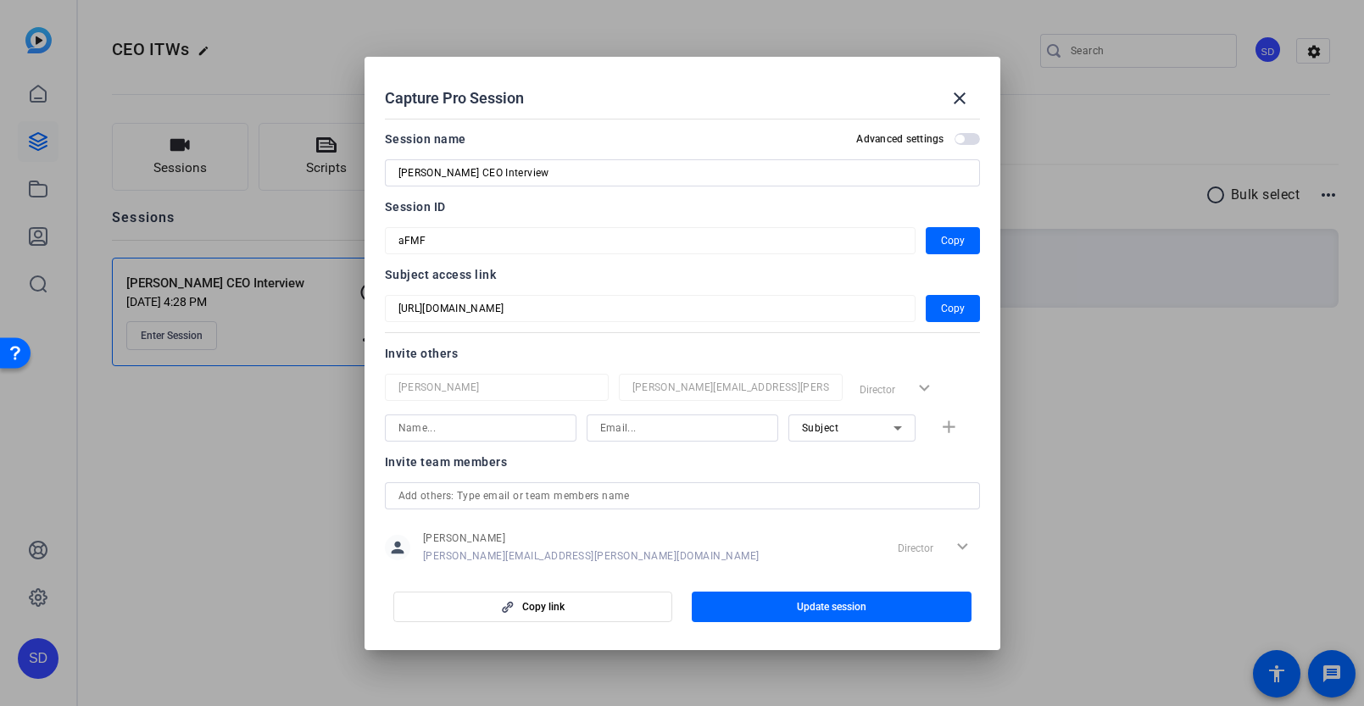
click at [557, 166] on input "[PERSON_NAME] CEO Interview" at bounding box center [682, 173] width 568 height 20
click at [162, 42] on div at bounding box center [682, 353] width 1364 height 706
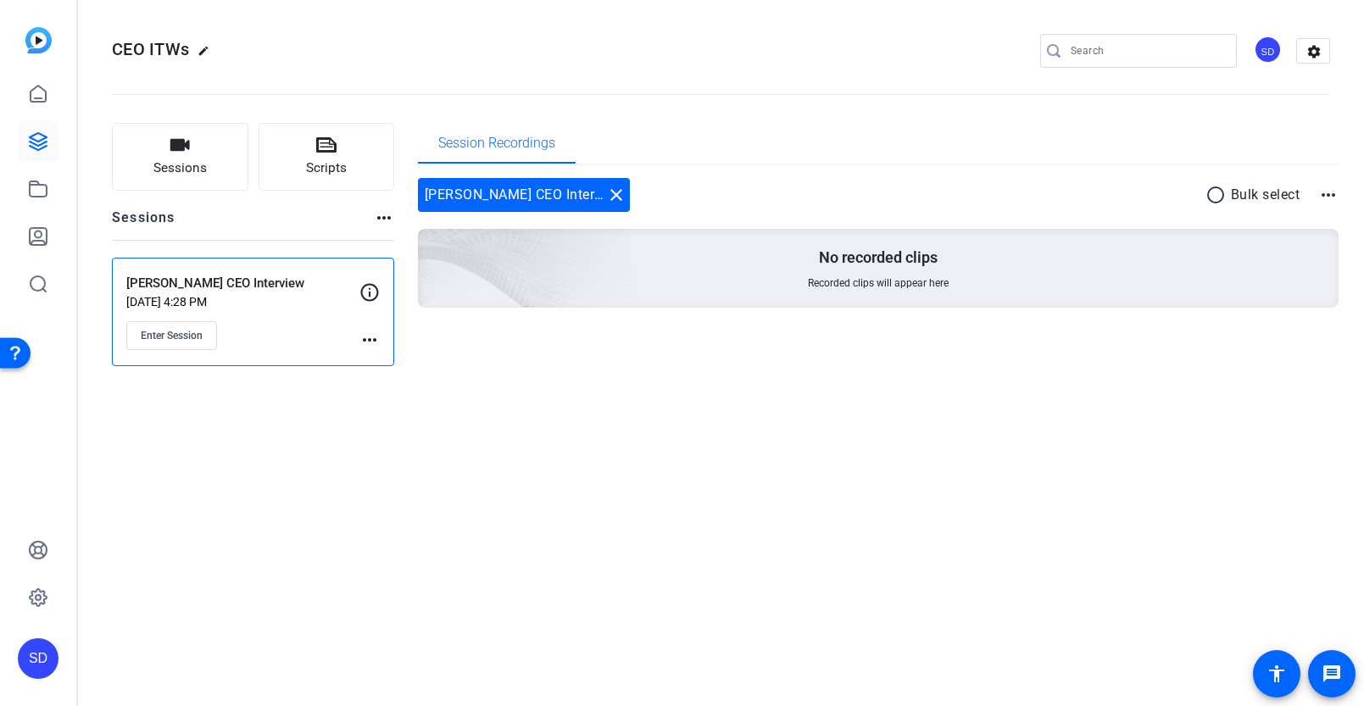
click at [207, 46] on mat-icon "edit" at bounding box center [208, 55] width 20 height 20
click at [203, 49] on input "CEO ITWs" at bounding box center [180, 51] width 111 height 20
paste input "[PERSON_NAME] CEO Interview"
type input "[PERSON_NAME] CEO Interviews Sessions"
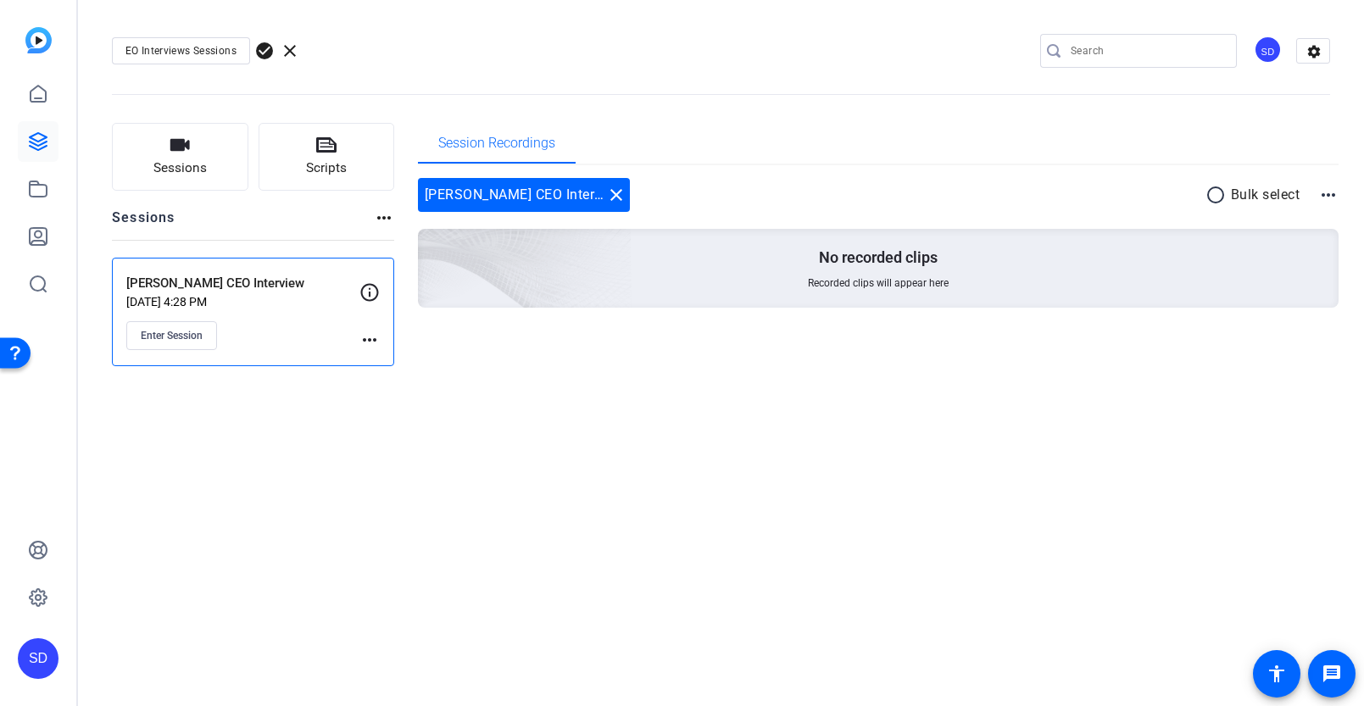
scroll to position [0, 0]
click at [490, 45] on div "[PERSON_NAME] CEO Interviews Sessions check_circle clear SD settings" at bounding box center [721, 50] width 1218 height 25
click at [266, 49] on span "check_circle" at bounding box center [264, 51] width 20 height 20
click at [38, 137] on icon at bounding box center [38, 141] width 20 height 20
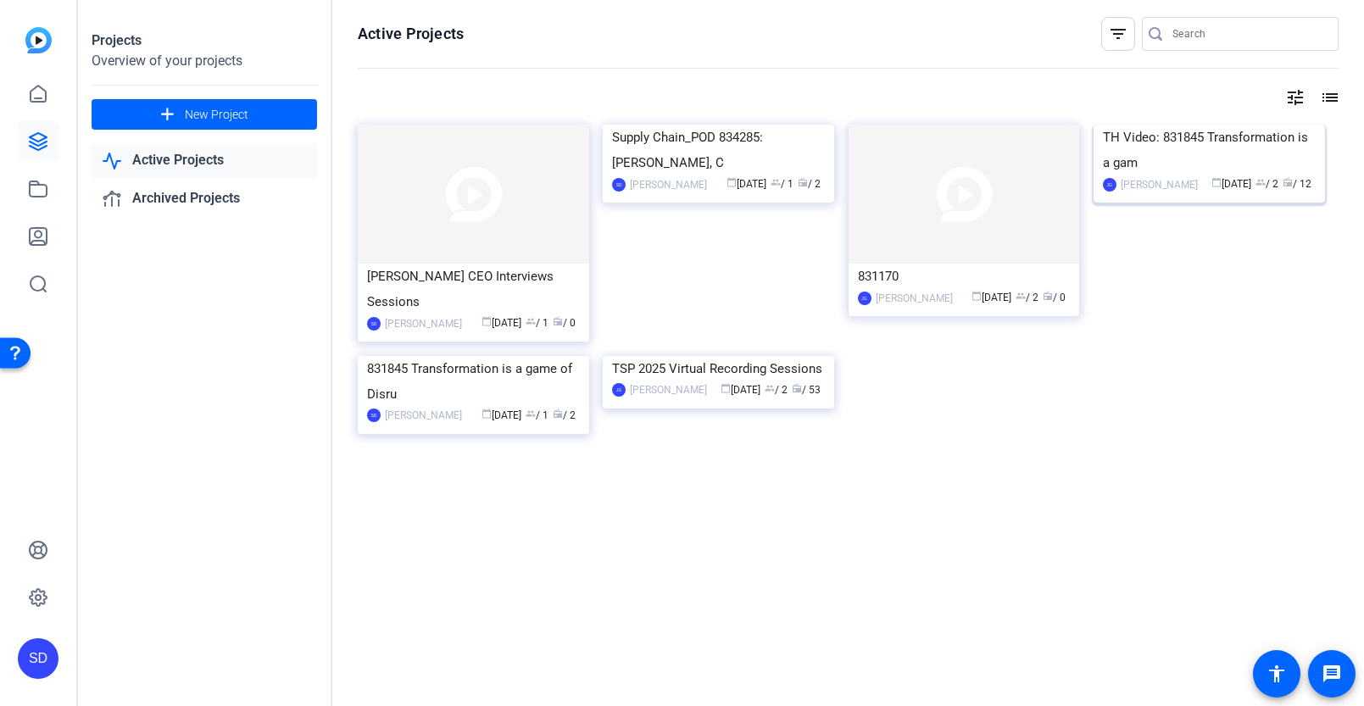
click at [1223, 175] on div "TH Video: 831845 Transformation is a gam" at bounding box center [1209, 150] width 213 height 51
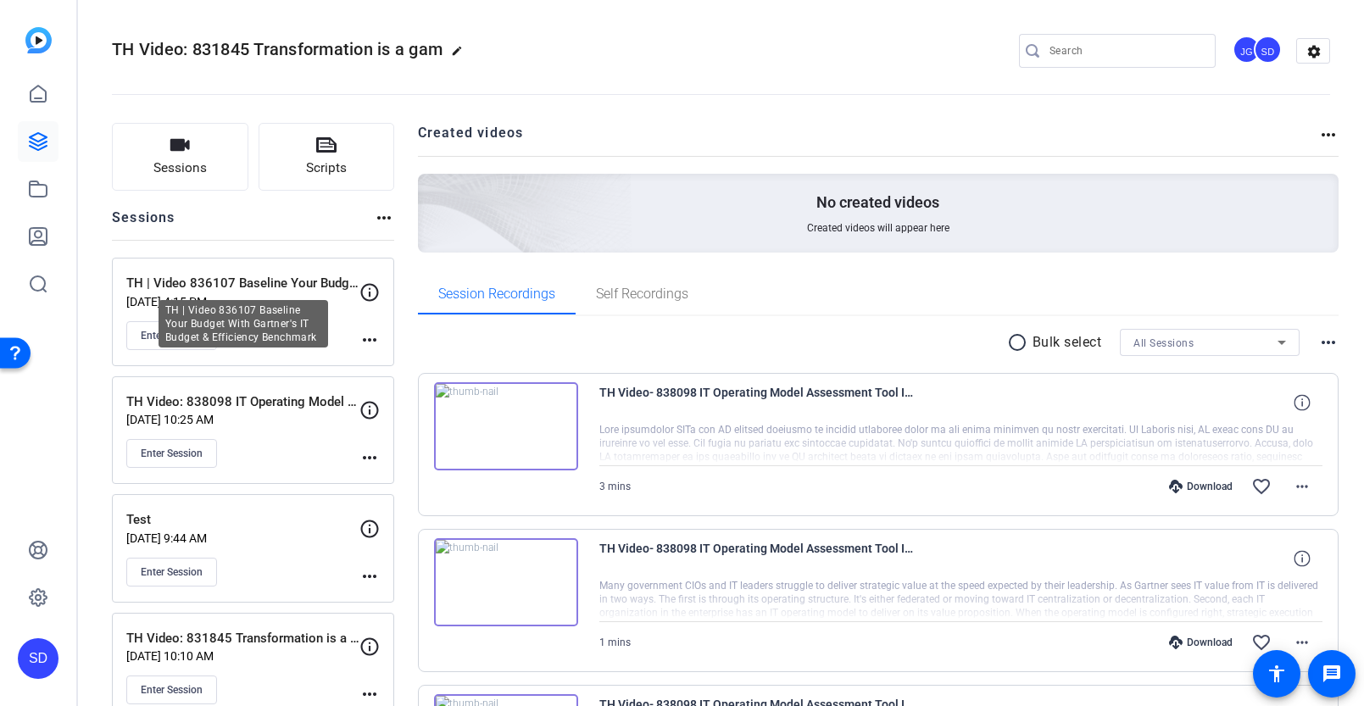
click at [250, 280] on p "TH | Video 836107 Baseline Your Budget With Gartner's IT Budget & Efficiency Be…" at bounding box center [242, 283] width 233 height 19
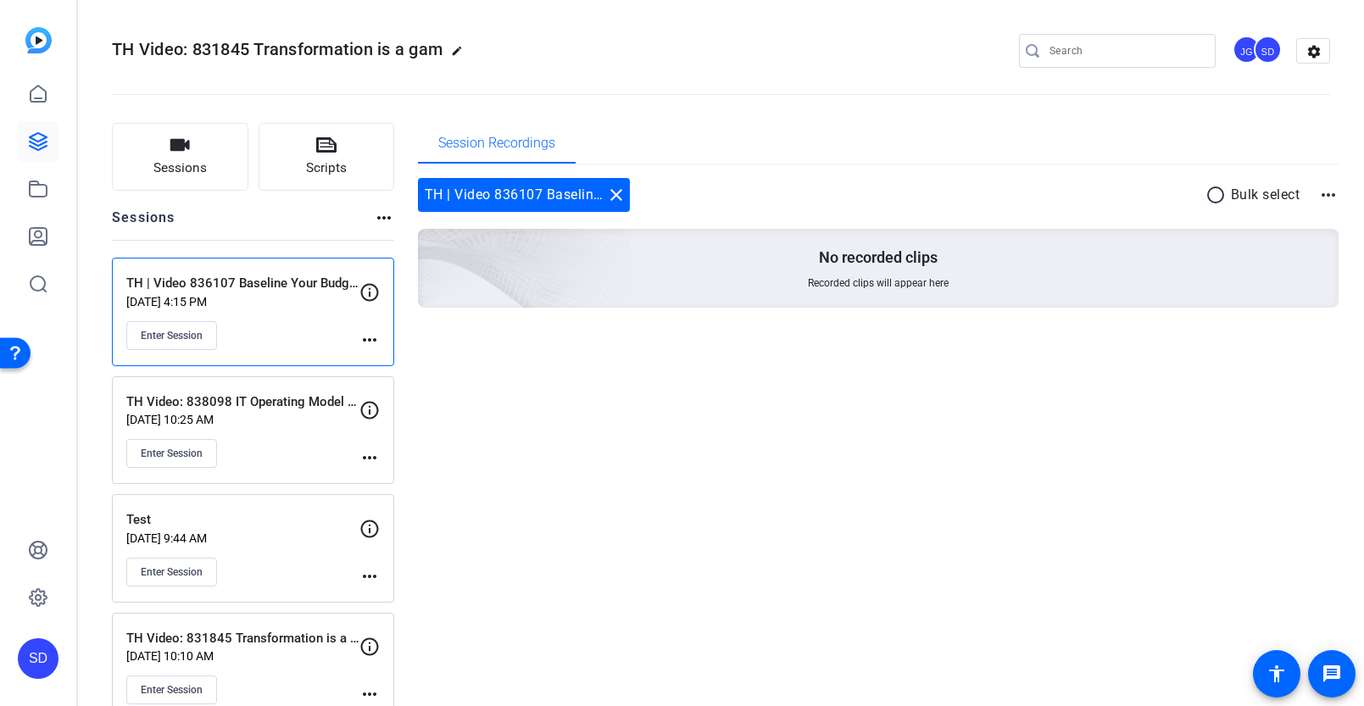
click at [369, 343] on mat-icon "more_horiz" at bounding box center [369, 340] width 20 height 20
click at [404, 369] on span "Edit Session" at bounding box center [411, 364] width 77 height 20
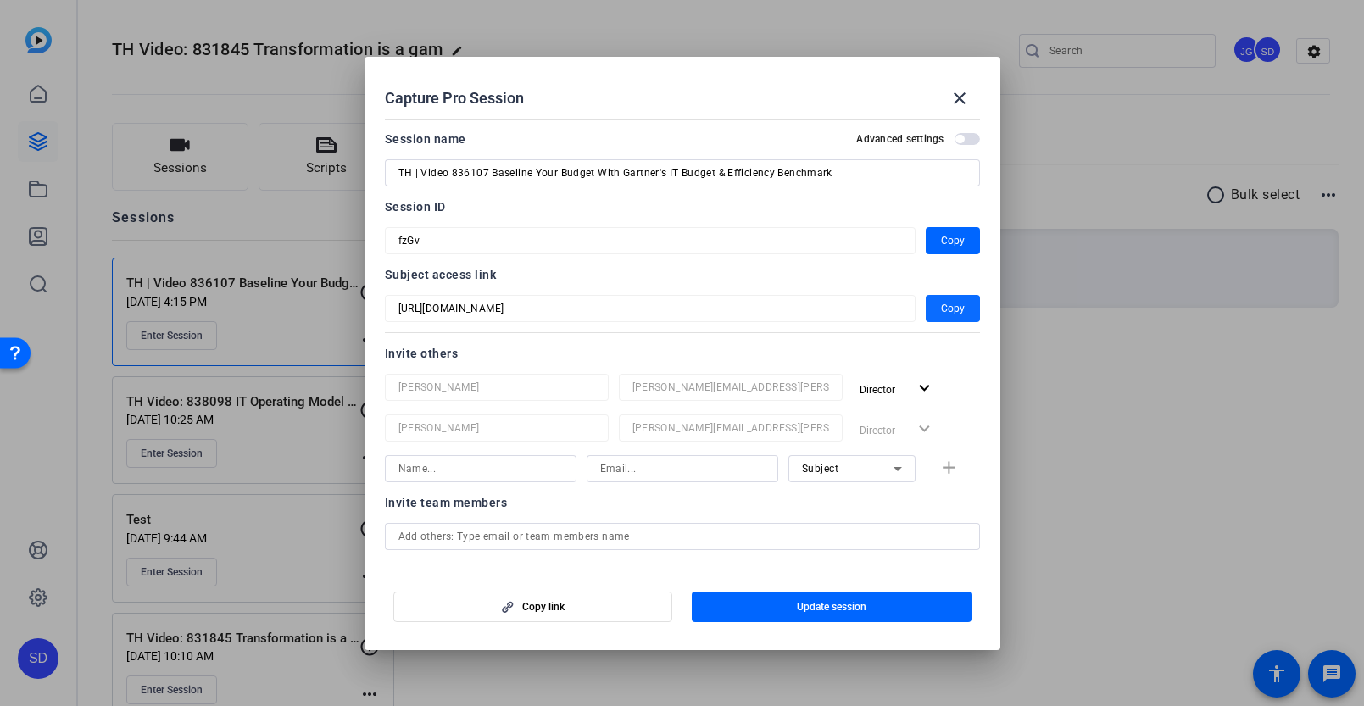
click at [954, 312] on span "Copy" at bounding box center [953, 308] width 24 height 20
click at [1182, 351] on div at bounding box center [682, 353] width 1364 height 706
